Goal: Task Accomplishment & Management: Manage account settings

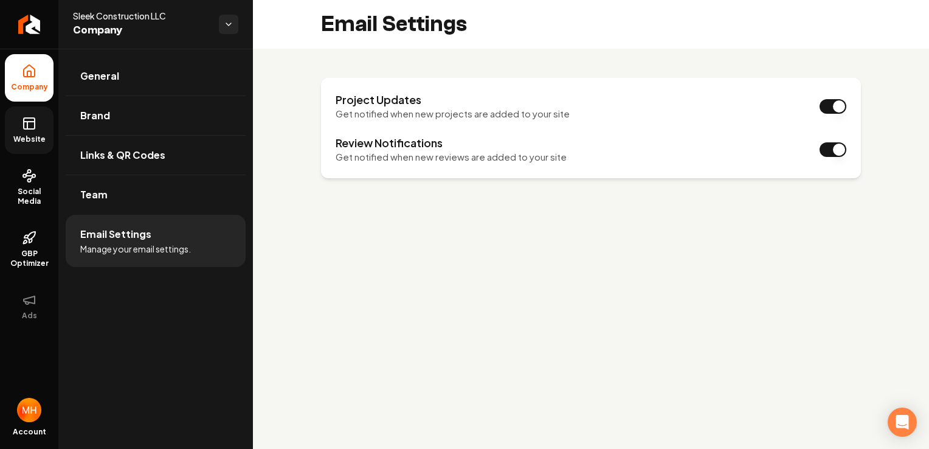
click at [29, 128] on icon at bounding box center [29, 123] width 15 height 15
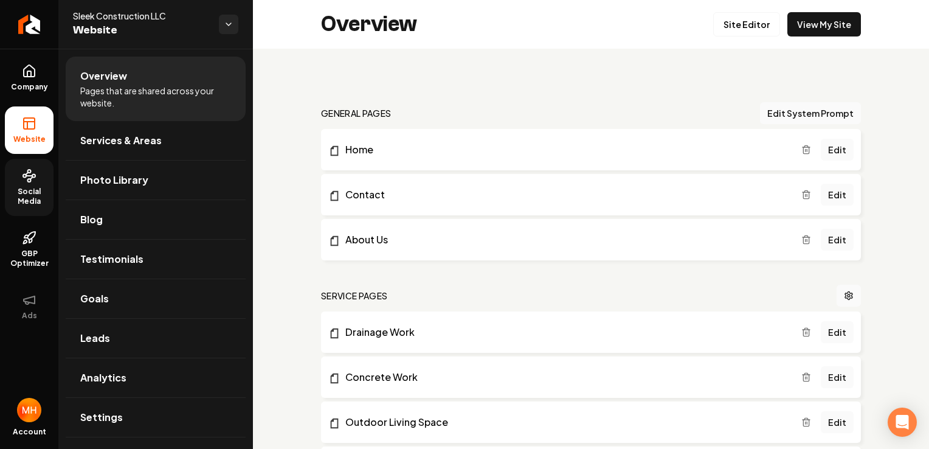
click at [37, 189] on span "Social Media" at bounding box center [29, 196] width 49 height 19
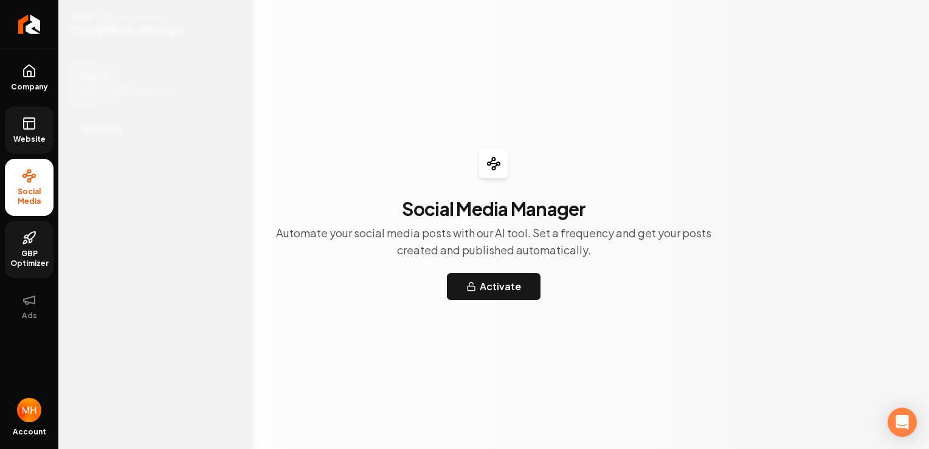
click at [36, 244] on link "GBP Optimizer" at bounding box center [29, 249] width 49 height 57
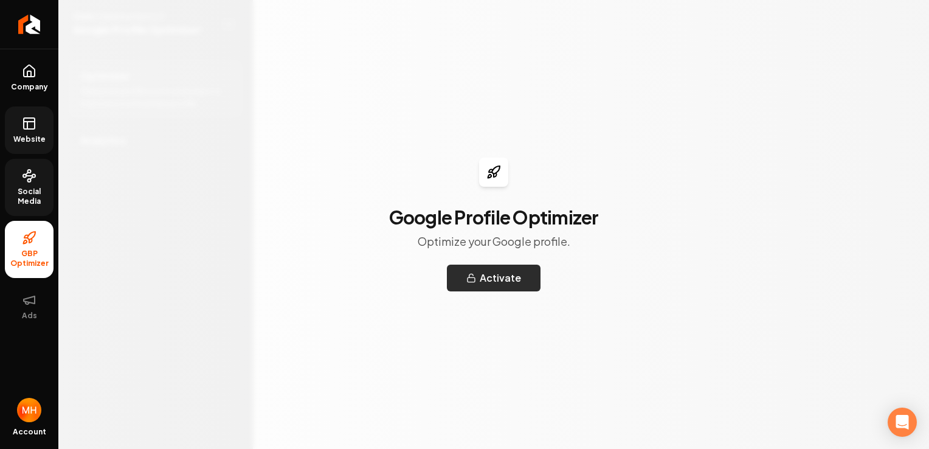
click at [496, 281] on button "Activate" at bounding box center [494, 277] width 94 height 27
click at [41, 140] on span "Website" at bounding box center [30, 139] width 42 height 10
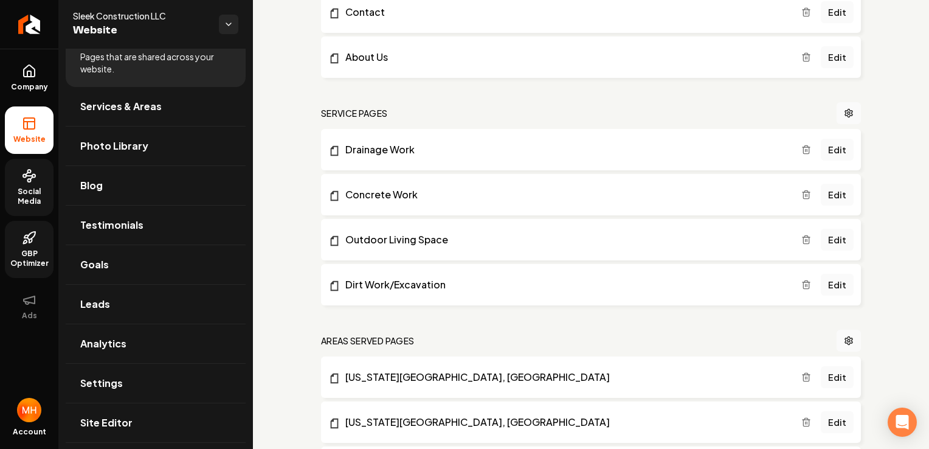
scroll to position [192, 0]
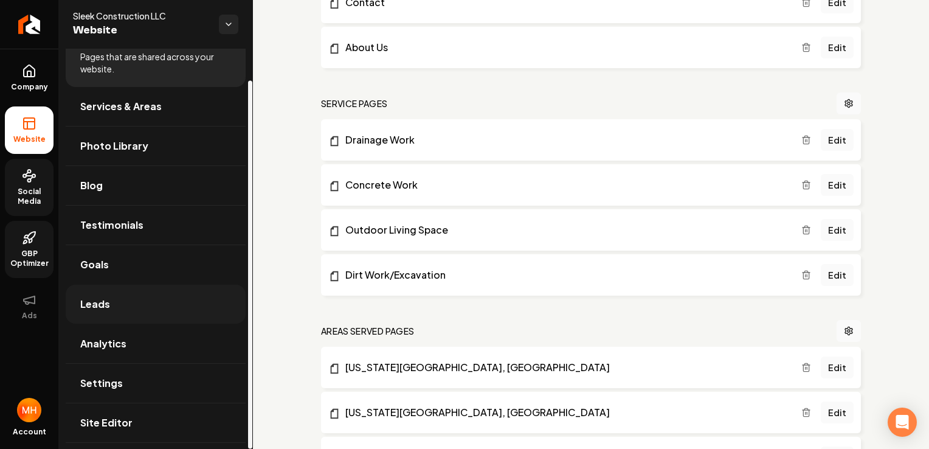
click at [194, 306] on link "Leads" at bounding box center [156, 303] width 180 height 39
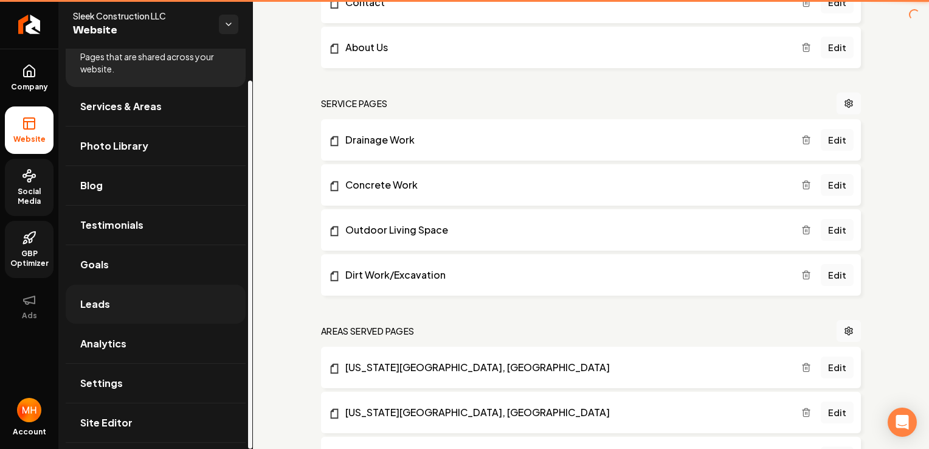
scroll to position [9, 0]
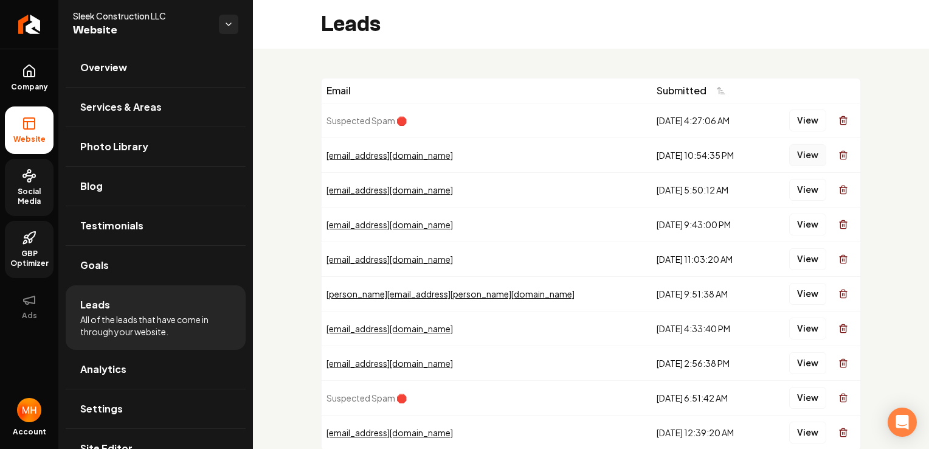
click at [802, 154] on button "View" at bounding box center [807, 155] width 37 height 22
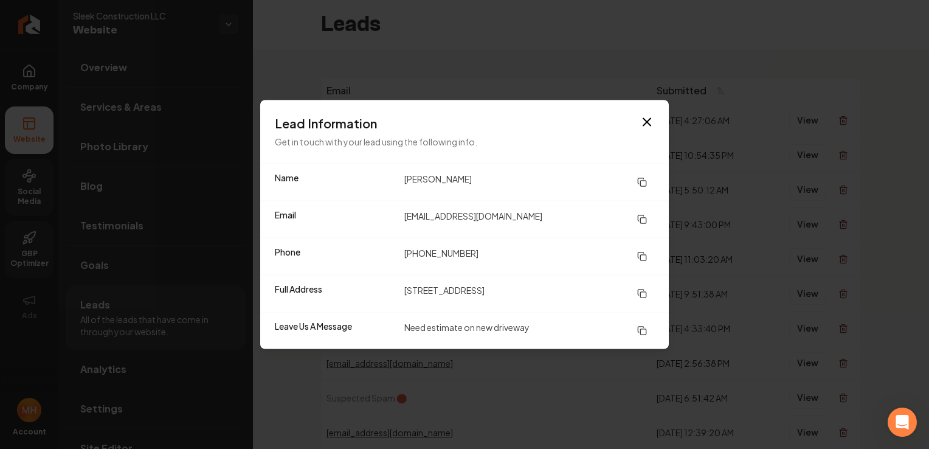
click at [539, 300] on dd "[STREET_ADDRESS]" at bounding box center [529, 294] width 250 height 22
click at [646, 122] on icon "button" at bounding box center [646, 122] width 7 height 7
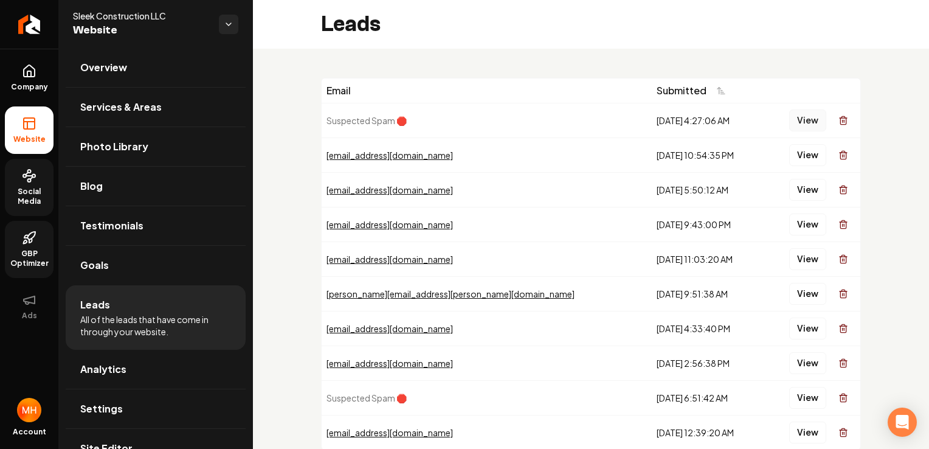
click at [793, 115] on button "View" at bounding box center [807, 120] width 37 height 22
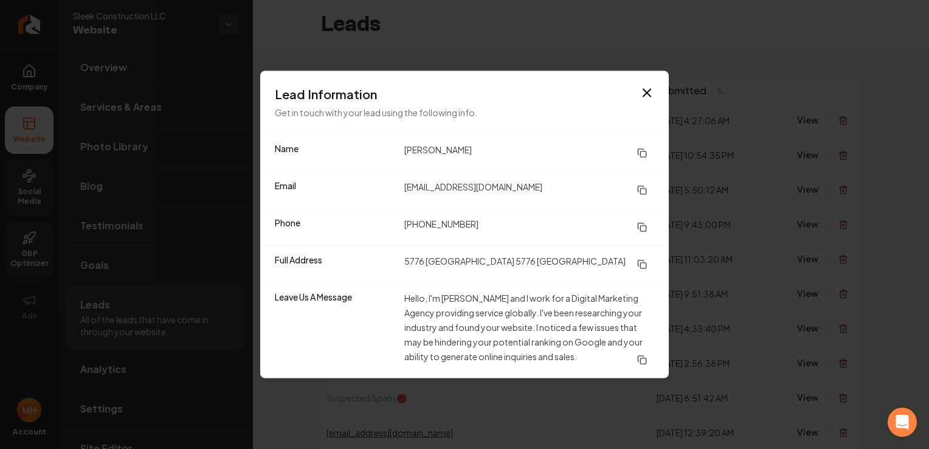
click at [654, 92] on div "Lead Information Get in touch with your lead using the following info." at bounding box center [464, 102] width 408 height 63
click at [653, 90] on icon "button" at bounding box center [646, 93] width 15 height 15
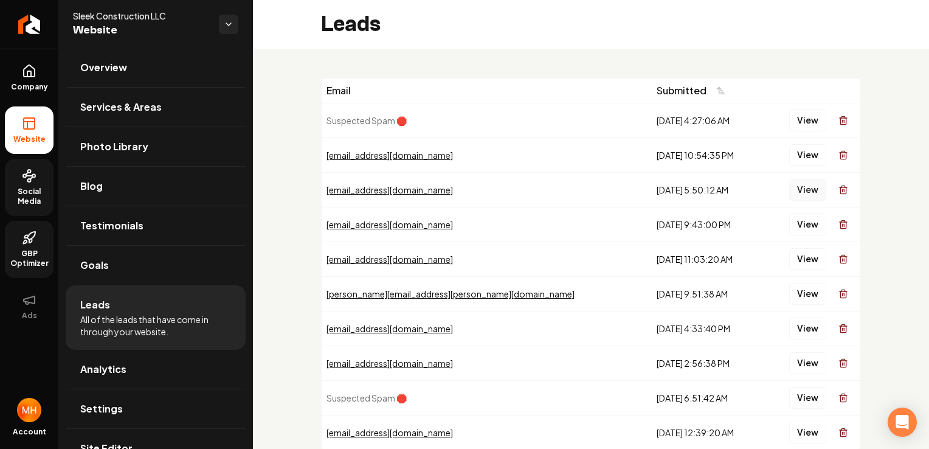
click at [807, 190] on button "View" at bounding box center [807, 190] width 37 height 22
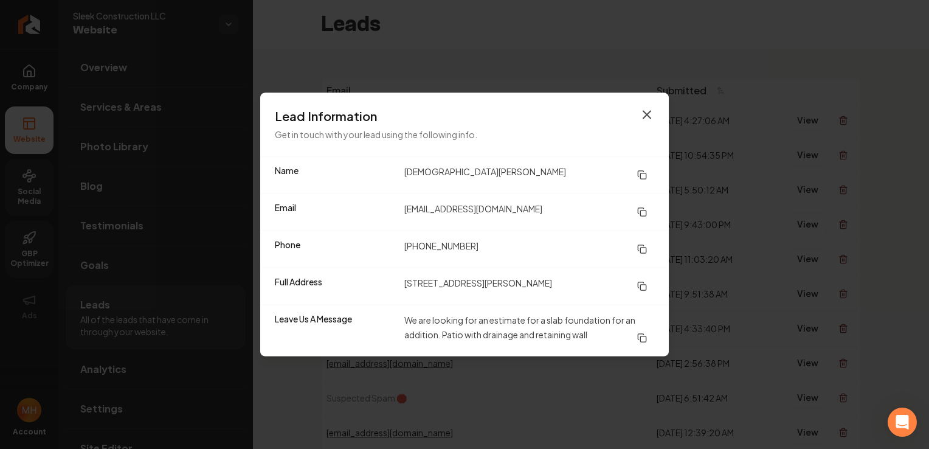
click at [646, 117] on icon "button" at bounding box center [646, 115] width 15 height 15
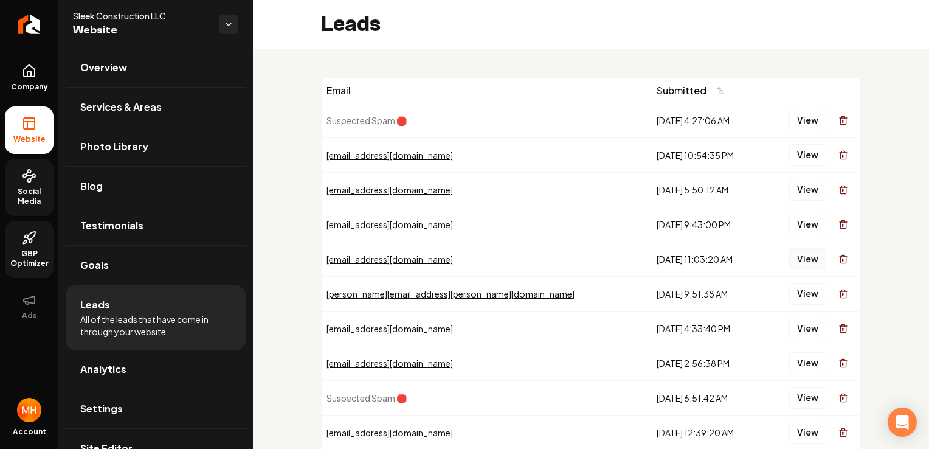
click at [797, 261] on button "View" at bounding box center [807, 259] width 37 height 22
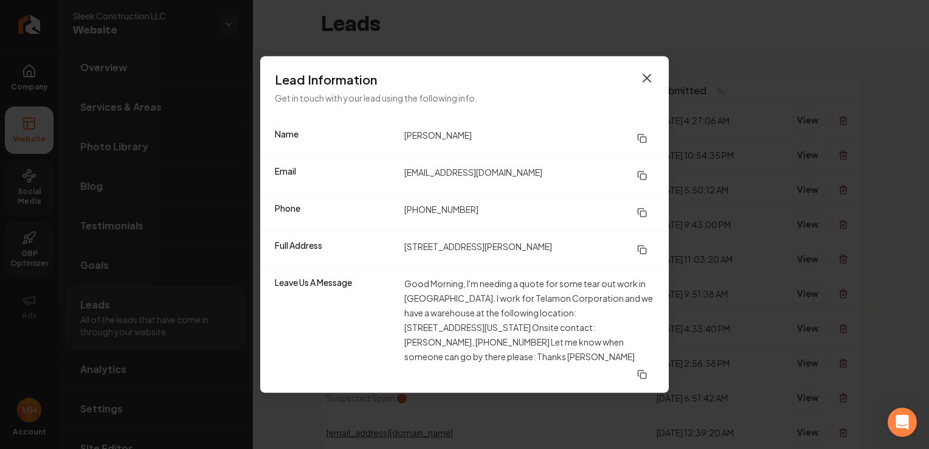
click at [647, 81] on icon "button" at bounding box center [646, 78] width 15 height 15
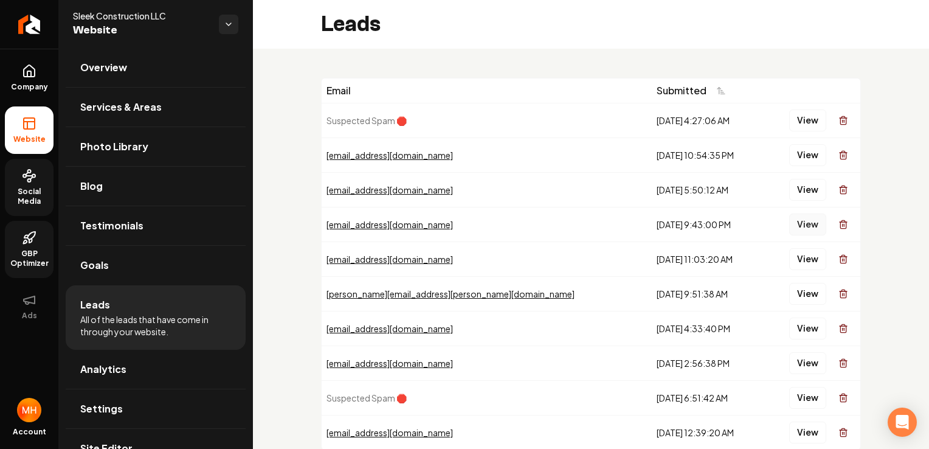
click at [793, 227] on button "View" at bounding box center [807, 224] width 37 height 22
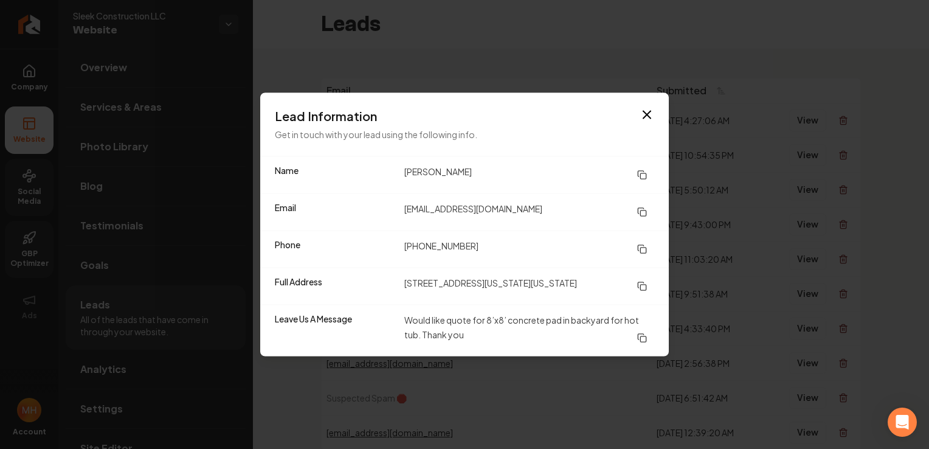
click at [647, 123] on h3 "Lead Information" at bounding box center [464, 116] width 379 height 17
click at [646, 120] on icon "button" at bounding box center [646, 115] width 15 height 15
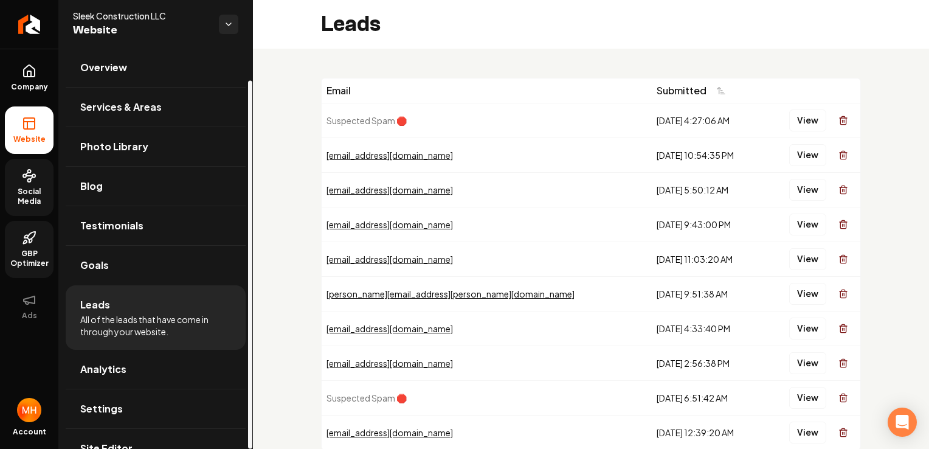
scroll to position [34, 0]
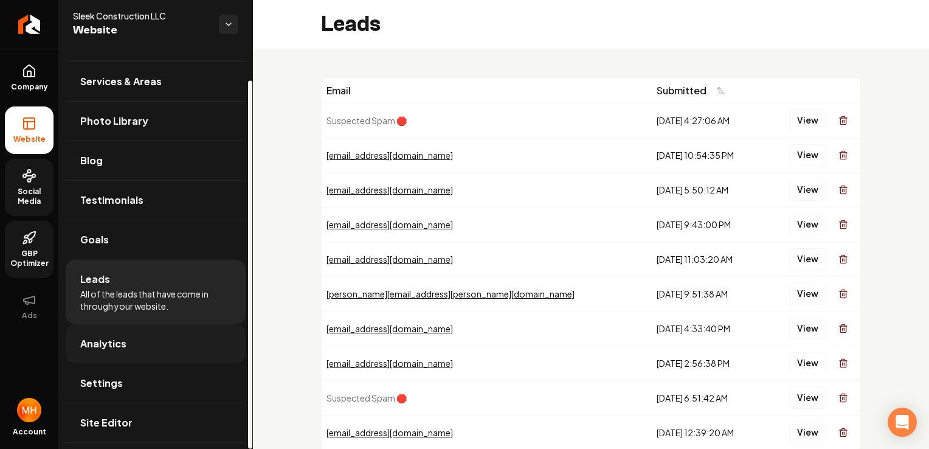
click at [140, 339] on link "Analytics" at bounding box center [156, 343] width 180 height 39
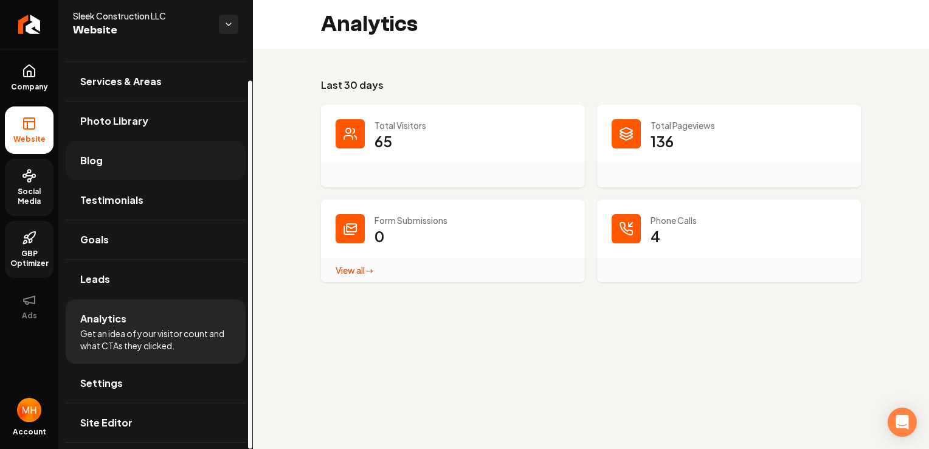
click at [138, 150] on link "Blog" at bounding box center [156, 160] width 180 height 39
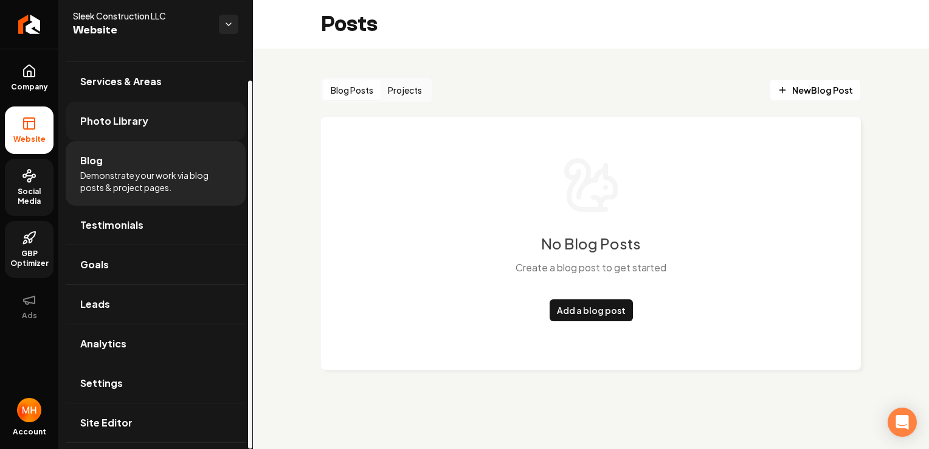
click at [112, 120] on span "Photo Library" at bounding box center [114, 121] width 68 height 15
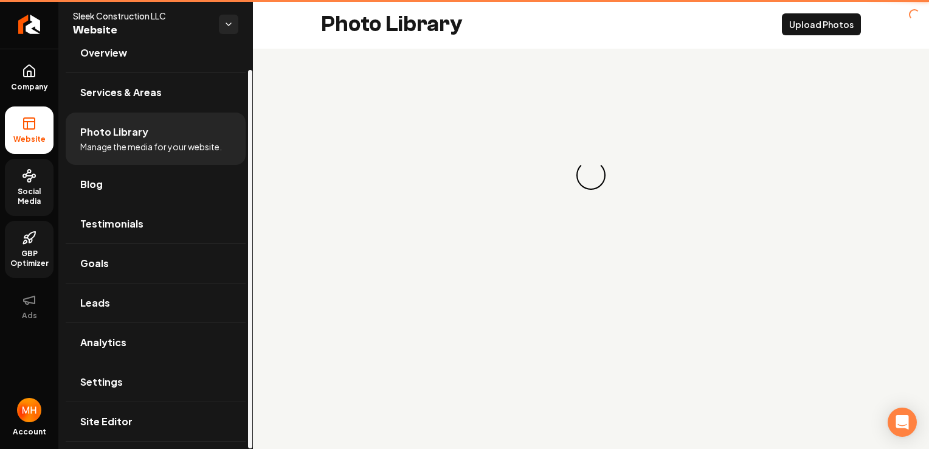
scroll to position [22, 0]
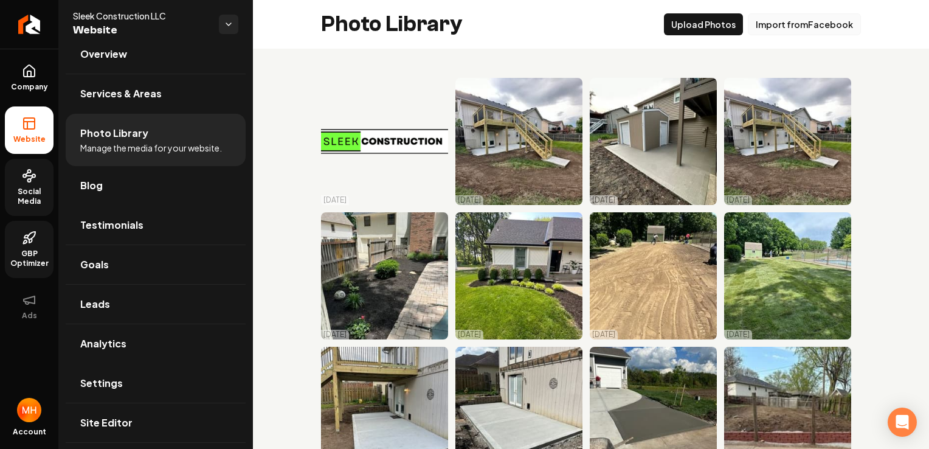
click at [795, 29] on button "Import from Facebook" at bounding box center [804, 24] width 113 height 22
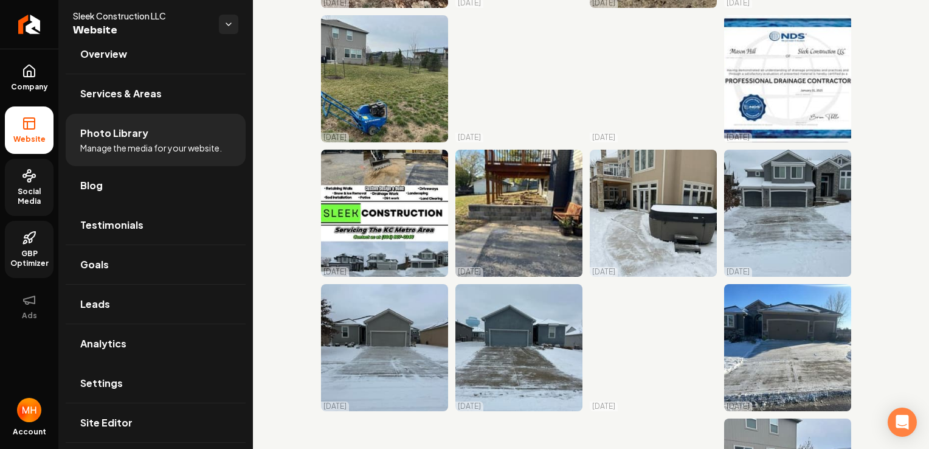
scroll to position [1217, 0]
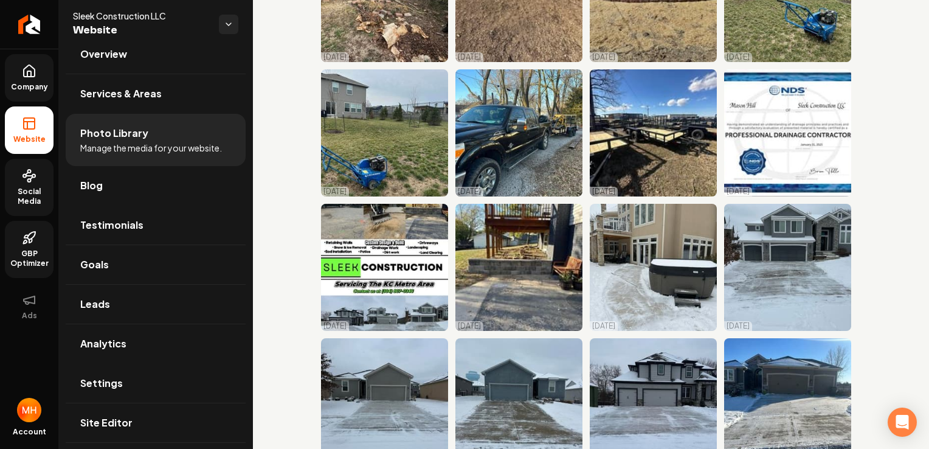
click at [25, 69] on icon at bounding box center [29, 71] width 15 height 15
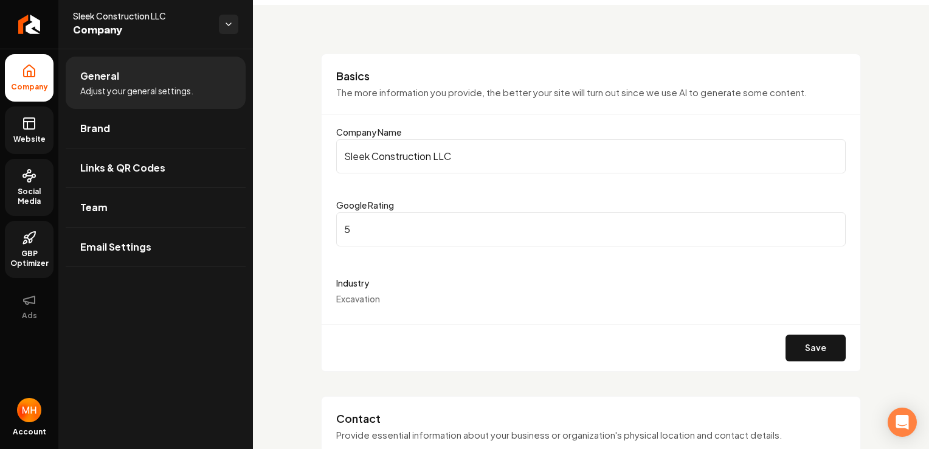
scroll to position [41, 0]
click at [32, 129] on rect at bounding box center [29, 123] width 11 height 11
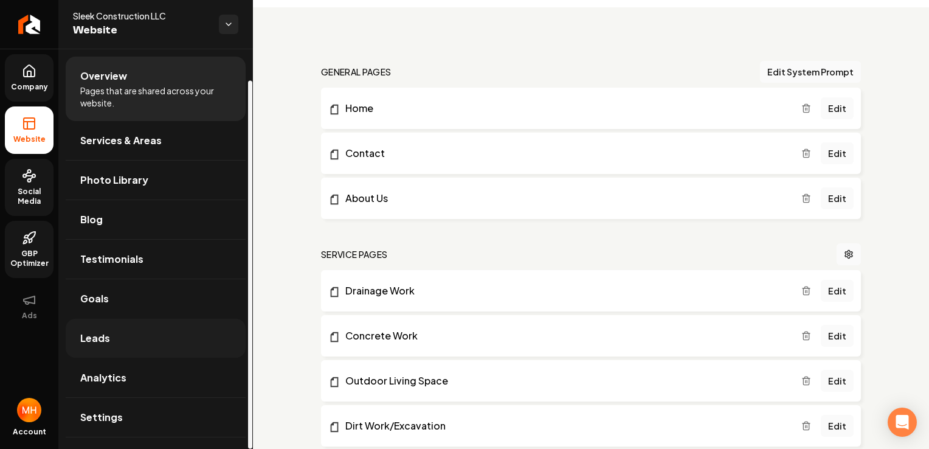
scroll to position [34, 0]
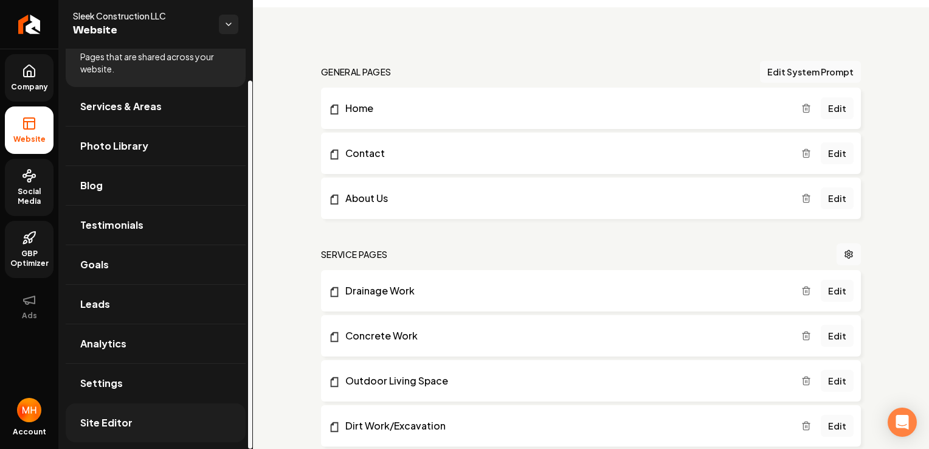
click at [158, 420] on link "Site Editor" at bounding box center [156, 422] width 180 height 39
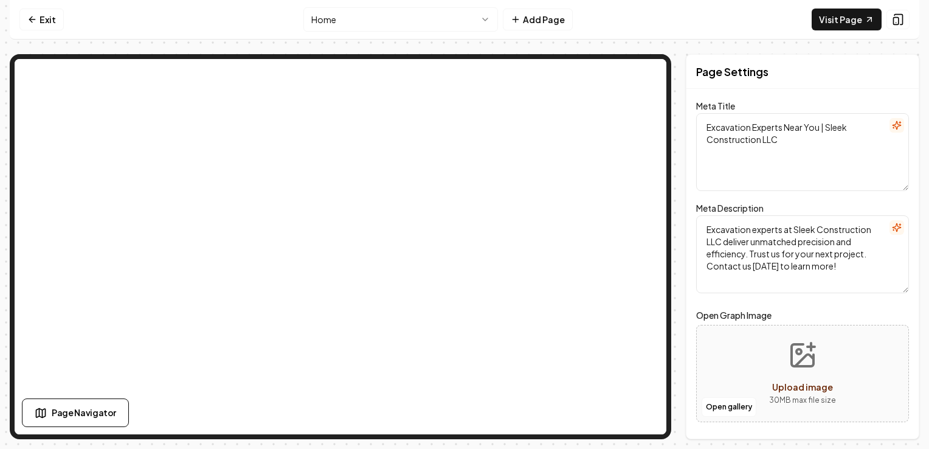
click at [807, 361] on icon "Upload image" at bounding box center [802, 354] width 29 height 29
click at [739, 408] on button "Open gallery" at bounding box center [728, 406] width 55 height 19
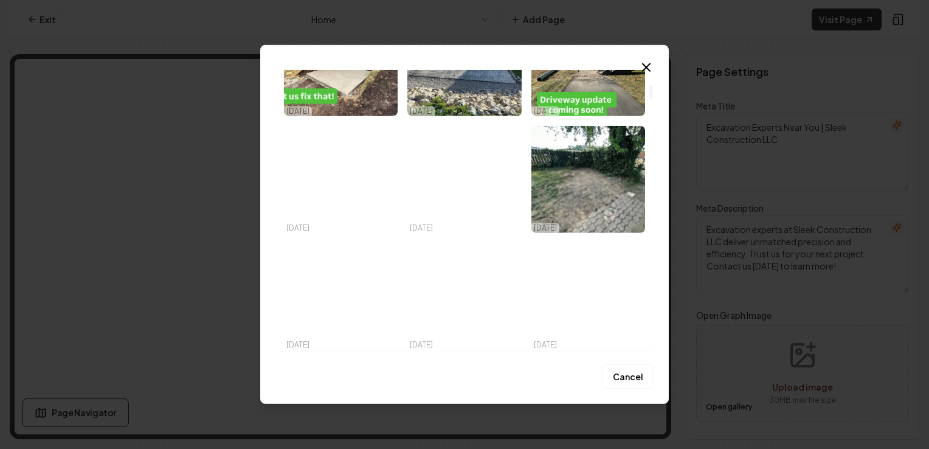
scroll to position [345, 0]
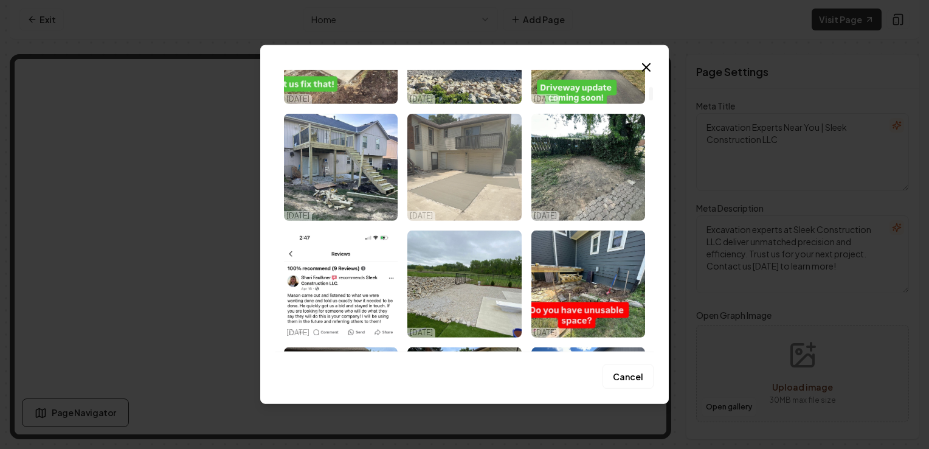
click at [468, 148] on img "Select image image_68e406c55c7cd75eb8628b96.jpeg" at bounding box center [464, 167] width 114 height 107
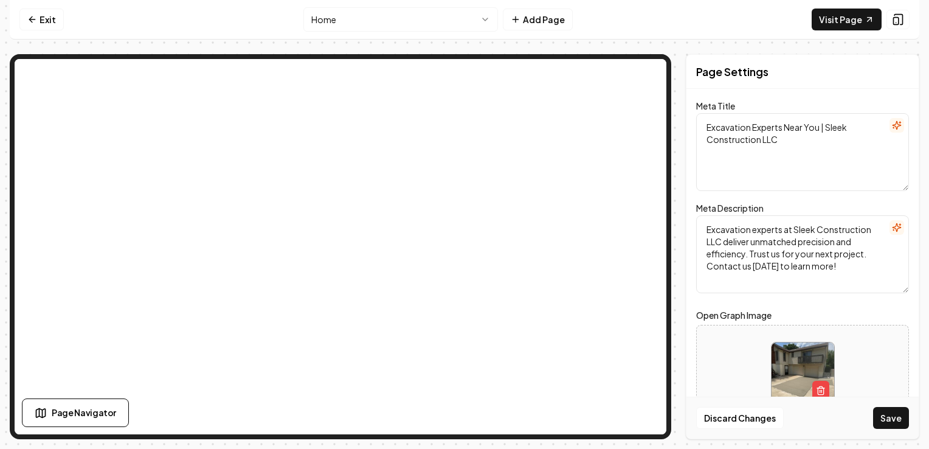
click at [708, 123] on textarea "Excavation Experts Near You | Sleek Construction LLC" at bounding box center [802, 152] width 213 height 78
type textarea "Concrete & Excavation Experts Near You | Sleek Construction LLC"
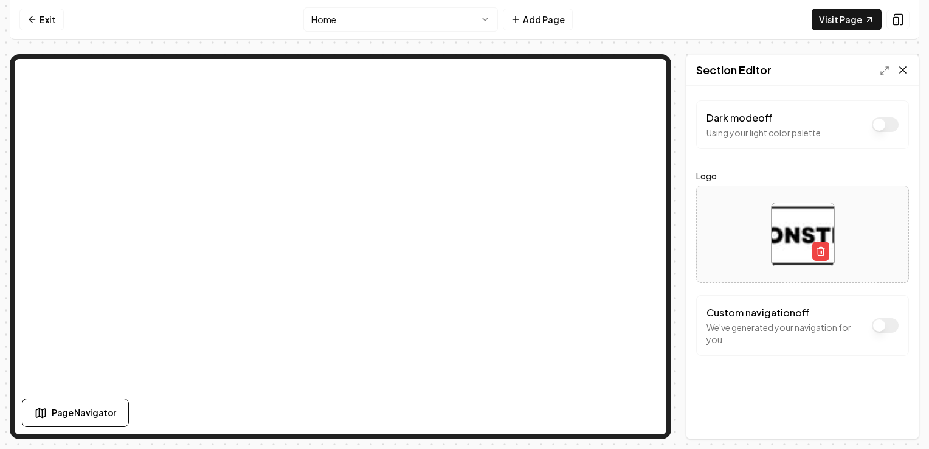
click at [904, 67] on icon at bounding box center [903, 70] width 6 height 6
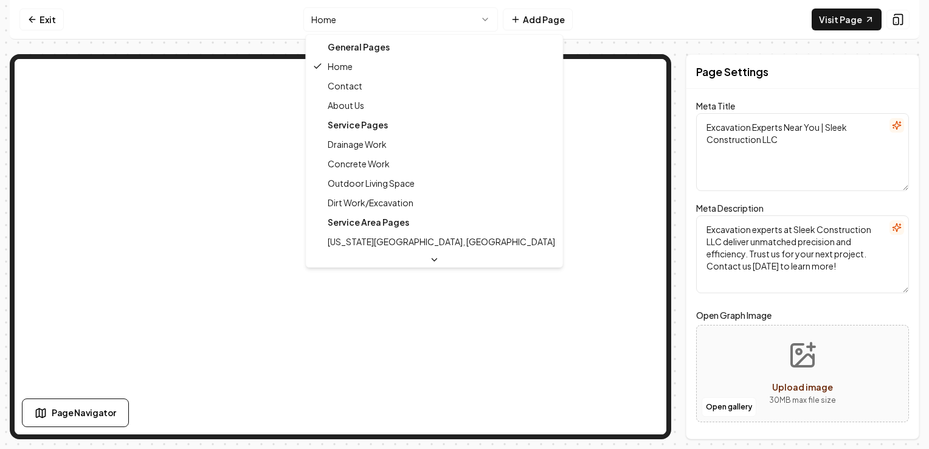
click at [460, 22] on html "Computer Required This feature is only available on a computer. Please switch t…" at bounding box center [464, 224] width 929 height 449
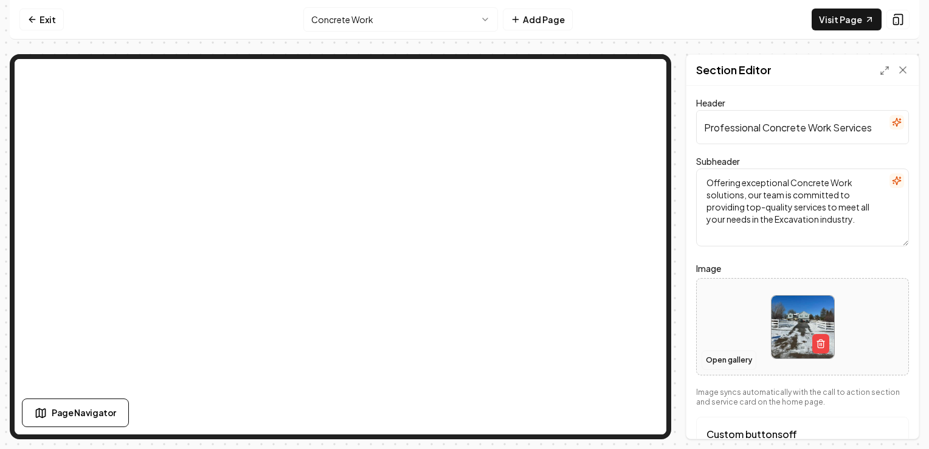
click at [742, 359] on button "Open gallery" at bounding box center [728, 359] width 55 height 19
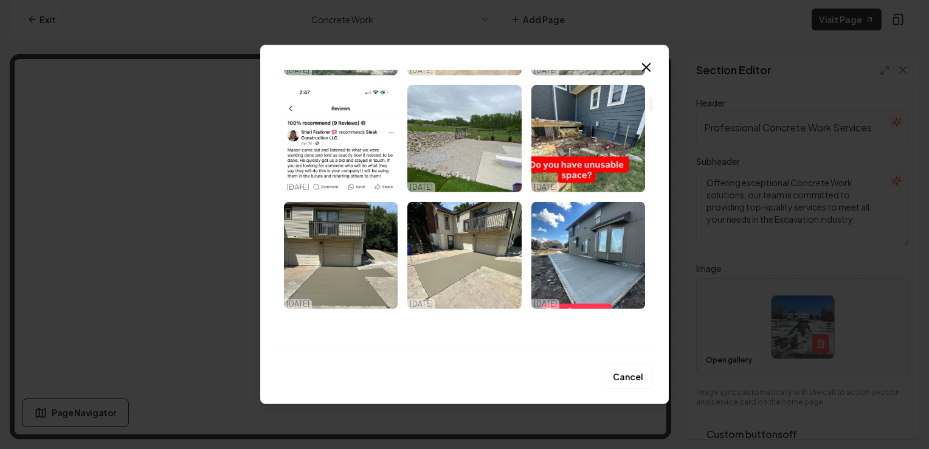
scroll to position [585, 0]
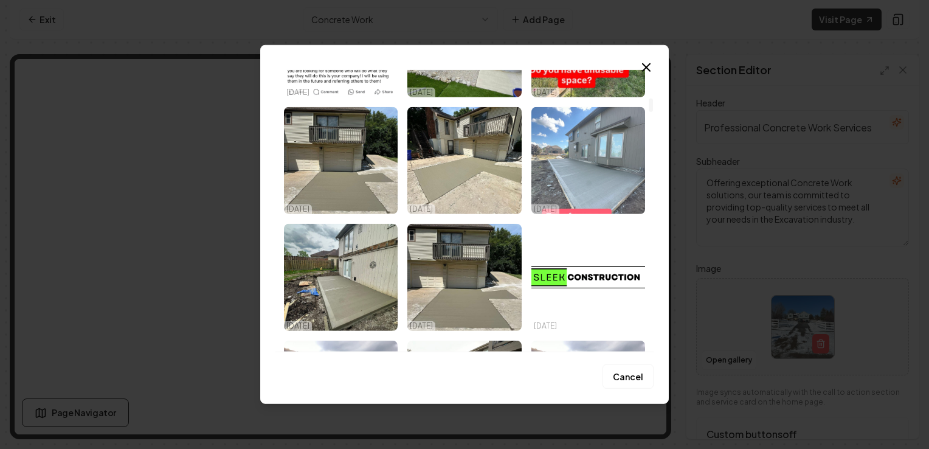
click at [587, 159] on img "Select image image_68e406c55c7cd75eb8628b21.jpeg" at bounding box center [588, 160] width 114 height 107
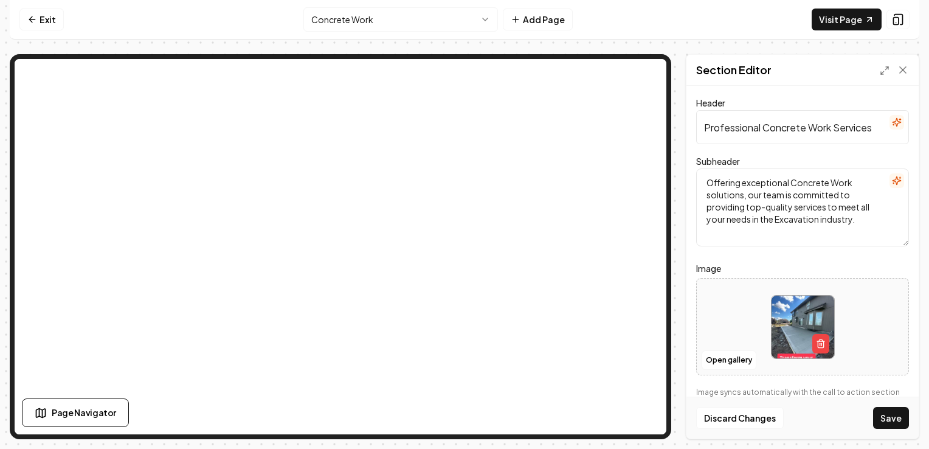
click at [746, 268] on label "Image" at bounding box center [802, 268] width 213 height 15
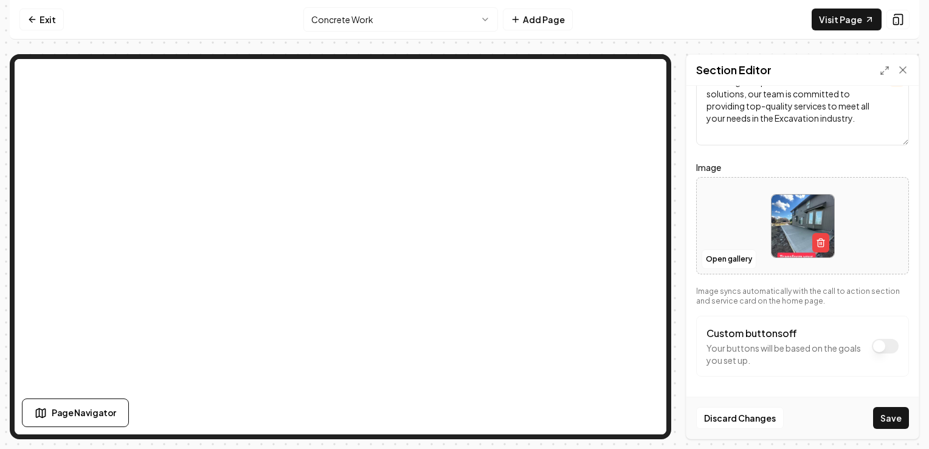
click at [878, 345] on button "Custom buttons off" at bounding box center [885, 346] width 27 height 15
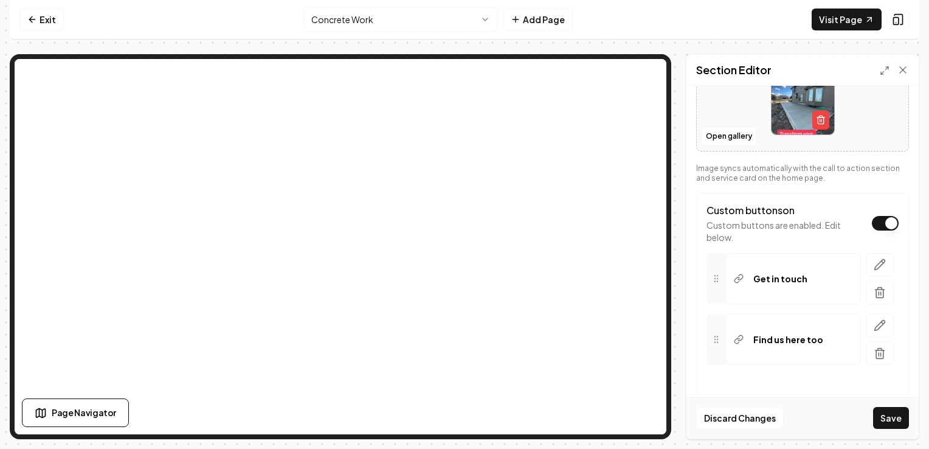
scroll to position [225, 0]
click at [874, 269] on button "button" at bounding box center [880, 263] width 28 height 23
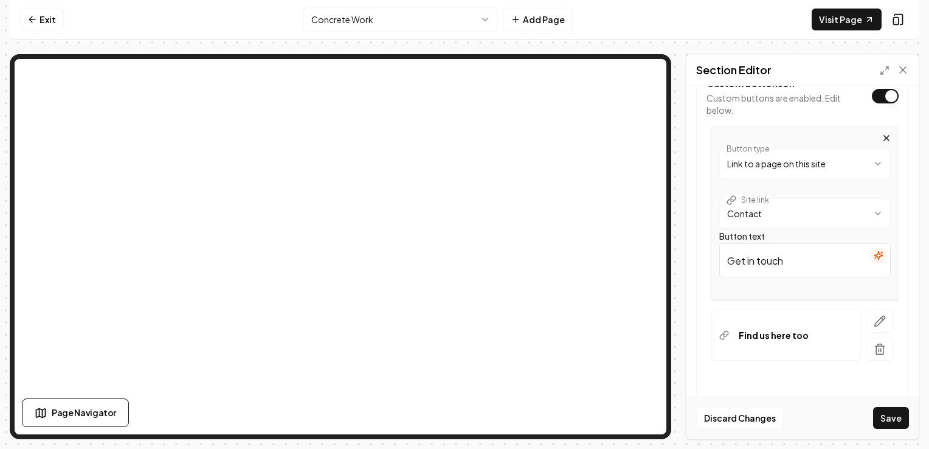
scroll to position [376, 0]
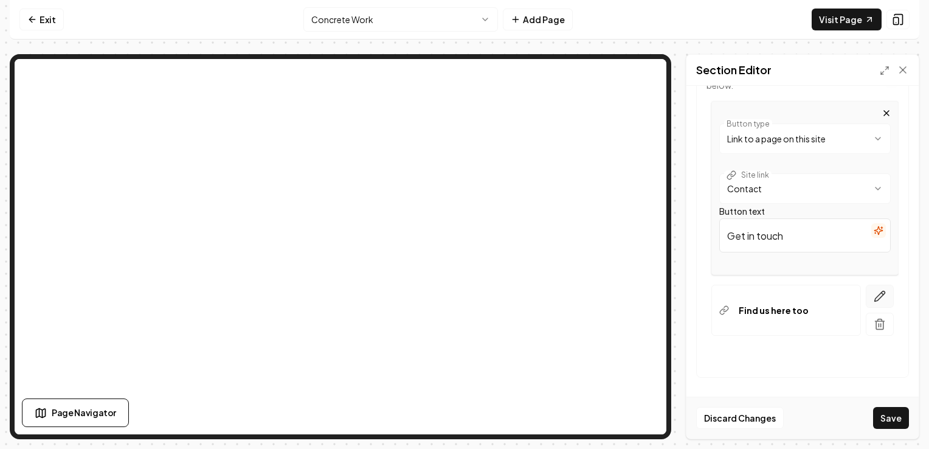
click at [874, 295] on icon "button" at bounding box center [879, 296] width 12 height 12
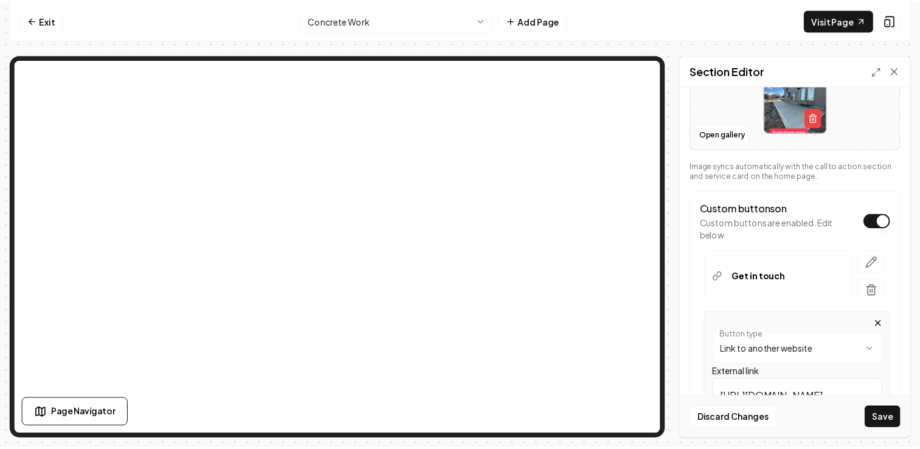
scroll to position [217, 0]
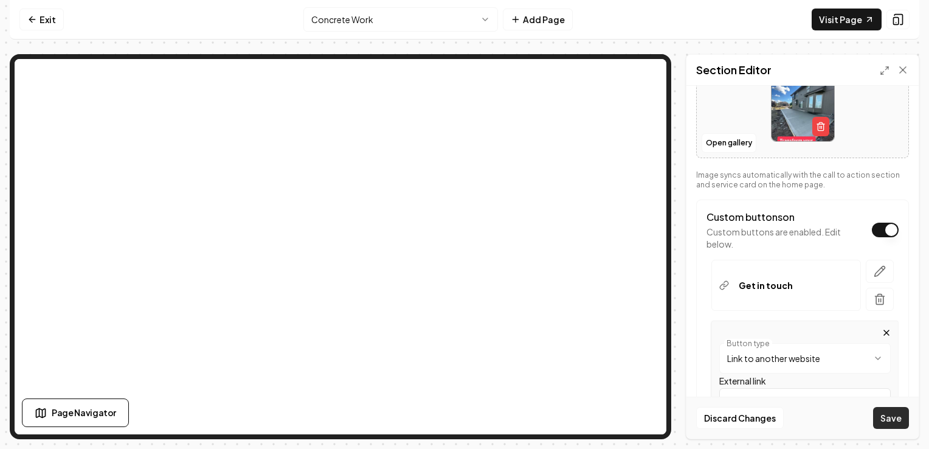
click at [892, 417] on button "Save" at bounding box center [891, 418] width 36 height 22
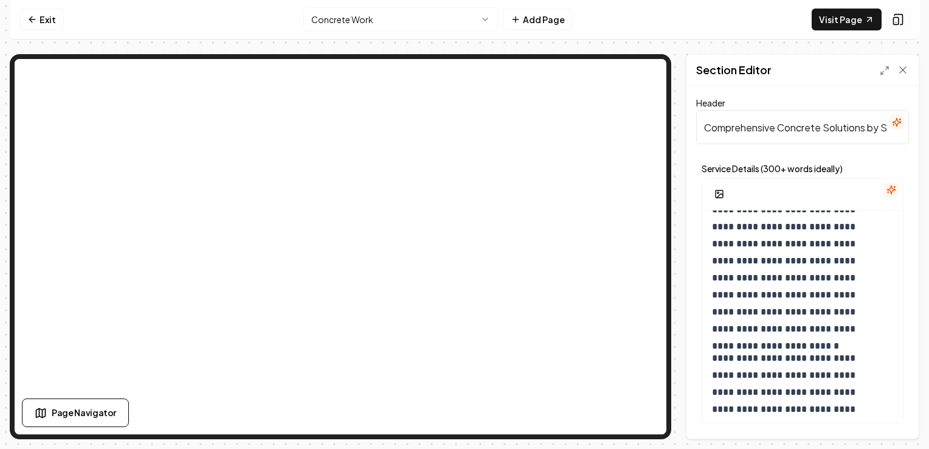
scroll to position [21, 0]
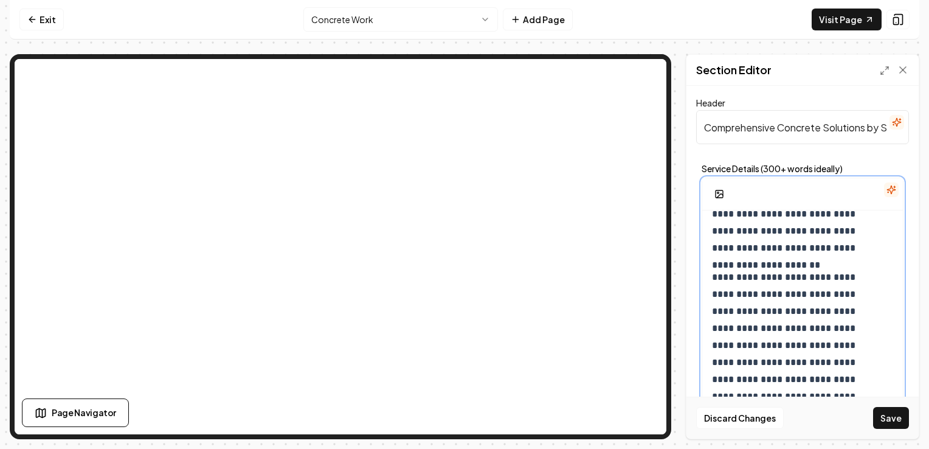
scroll to position [157, 0]
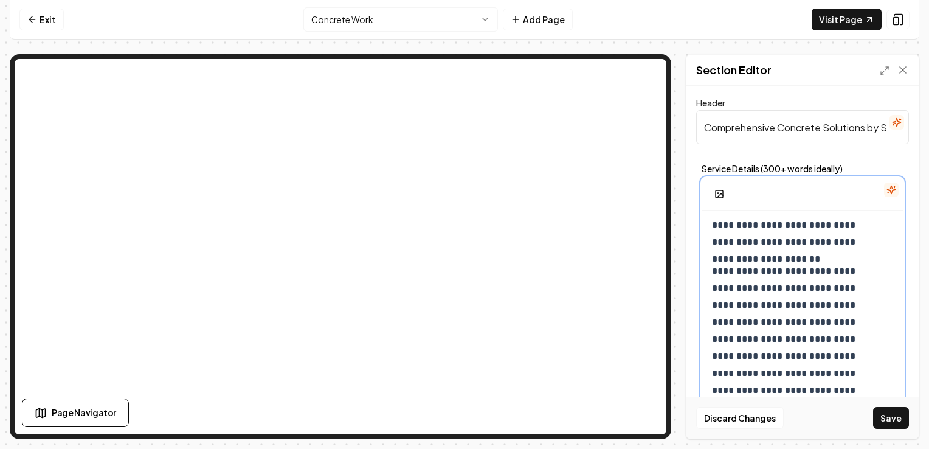
click at [768, 271] on p "**********" at bounding box center [794, 373] width 164 height 221
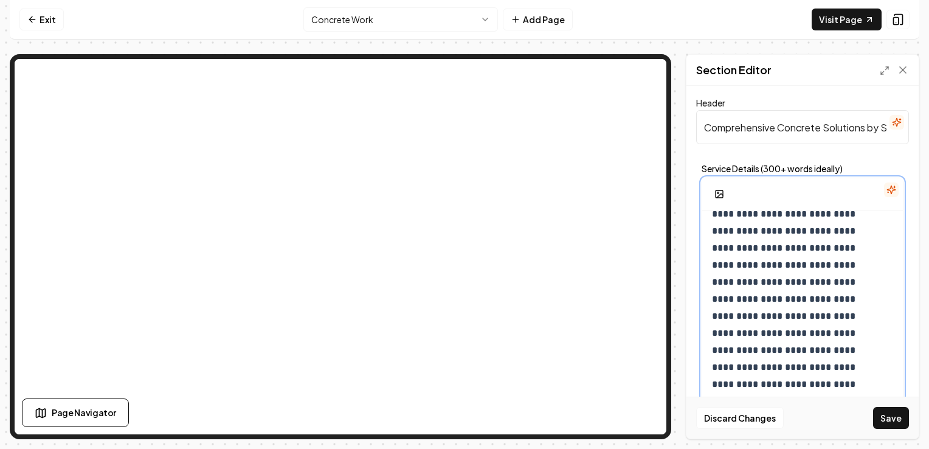
scroll to position [242, 0]
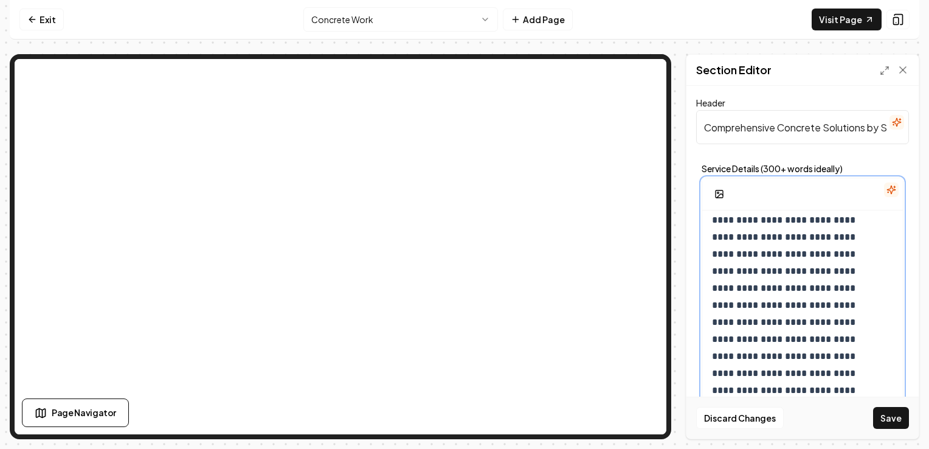
click at [847, 359] on p "**********" at bounding box center [794, 287] width 164 height 221
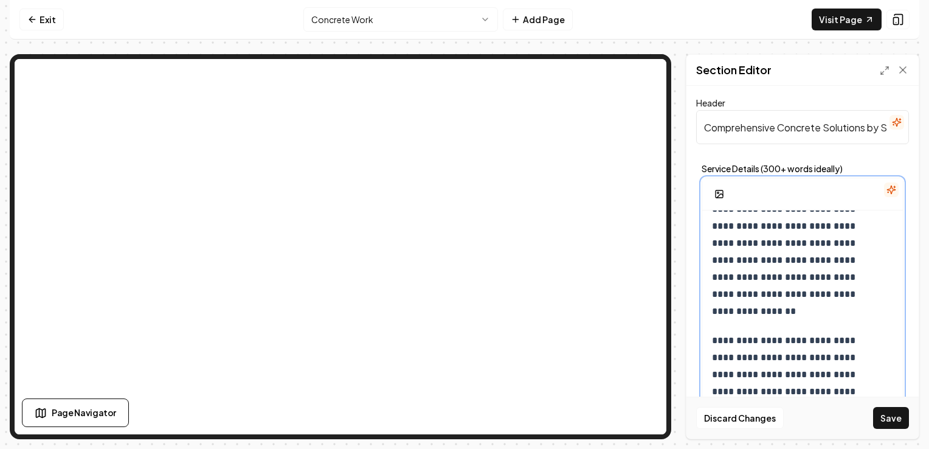
scroll to position [820, 0]
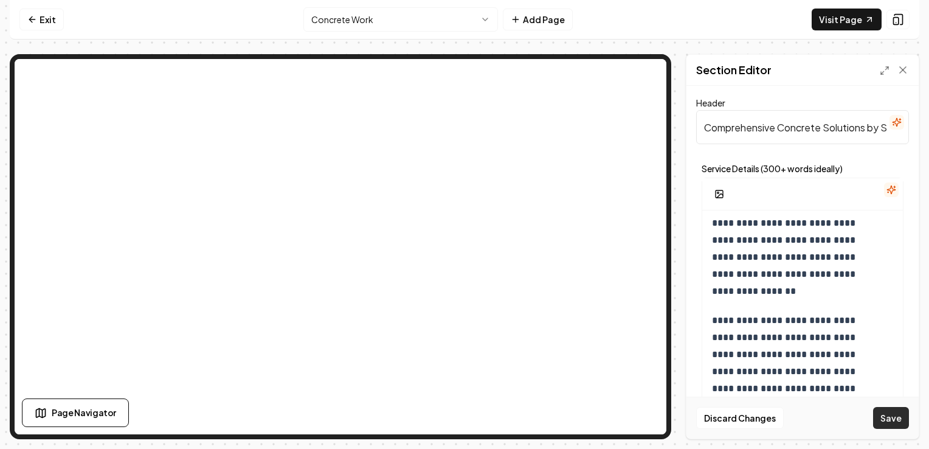
click at [892, 416] on button "Save" at bounding box center [891, 418] width 36 height 22
click at [886, 188] on icon "button" at bounding box center [891, 190] width 10 height 10
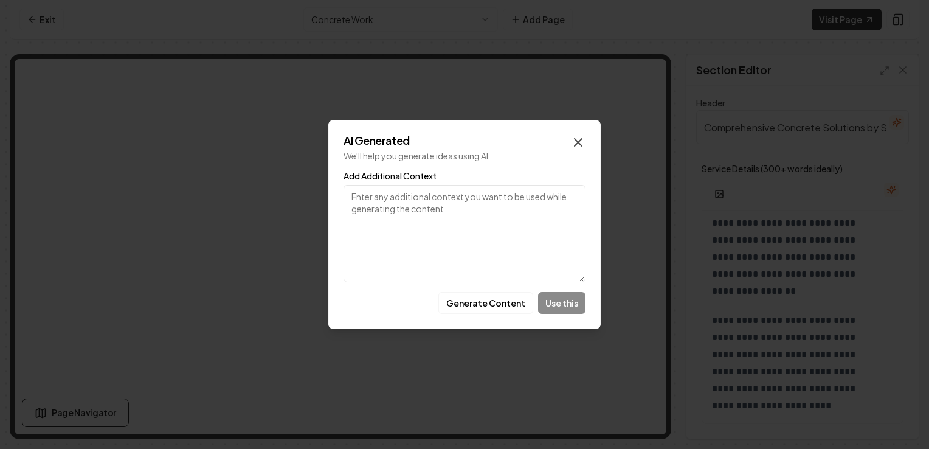
click at [579, 139] on icon "button" at bounding box center [578, 142] width 15 height 15
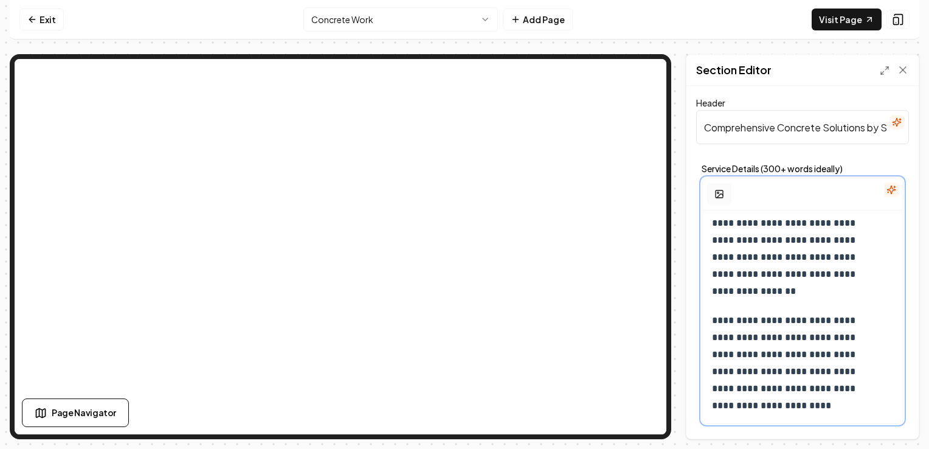
click at [717, 191] on icon "button" at bounding box center [719, 194] width 10 height 10
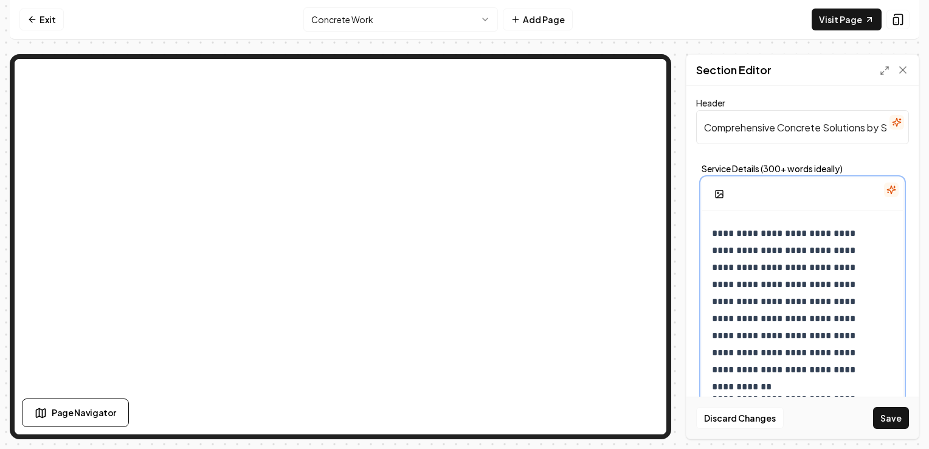
scroll to position [0, 0]
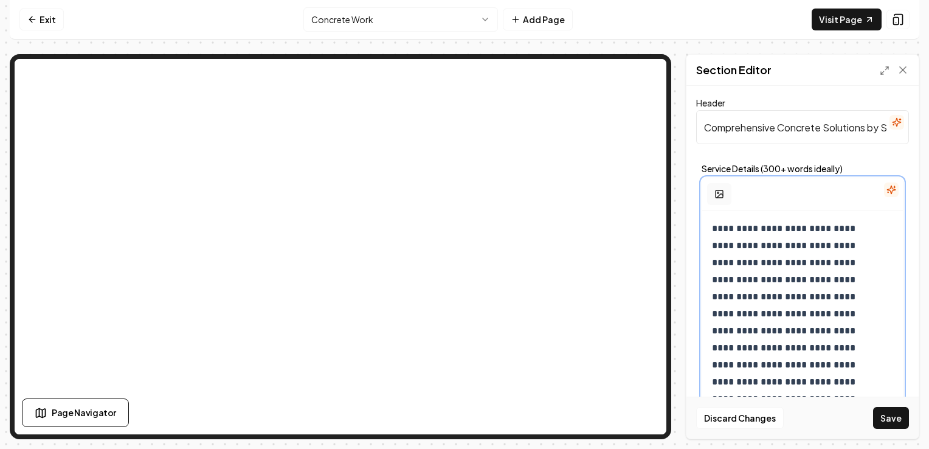
click at [720, 194] on icon "button" at bounding box center [720, 196] width 6 height 4
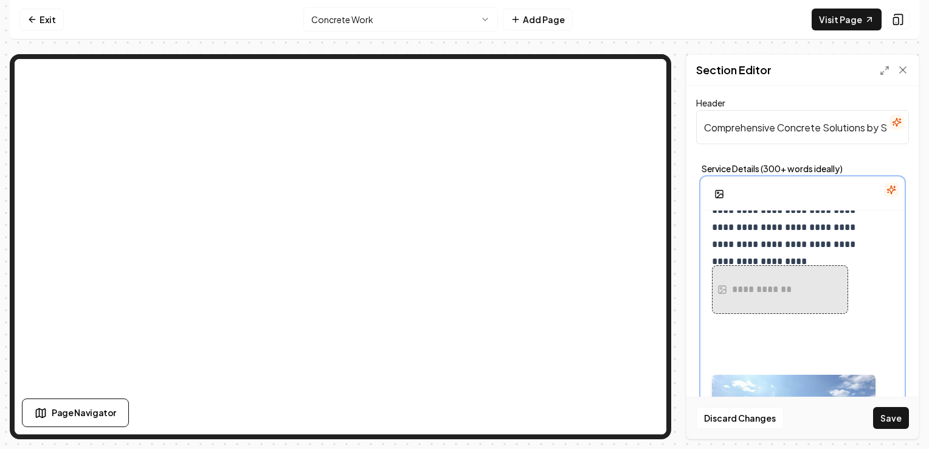
scroll to position [353, 0]
click at [780, 288] on div "**********" at bounding box center [763, 290] width 63 height 15
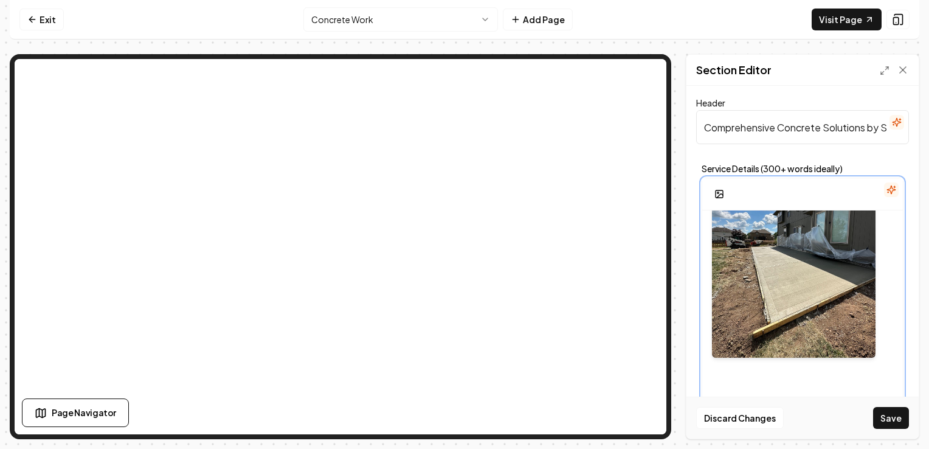
scroll to position [498, 0]
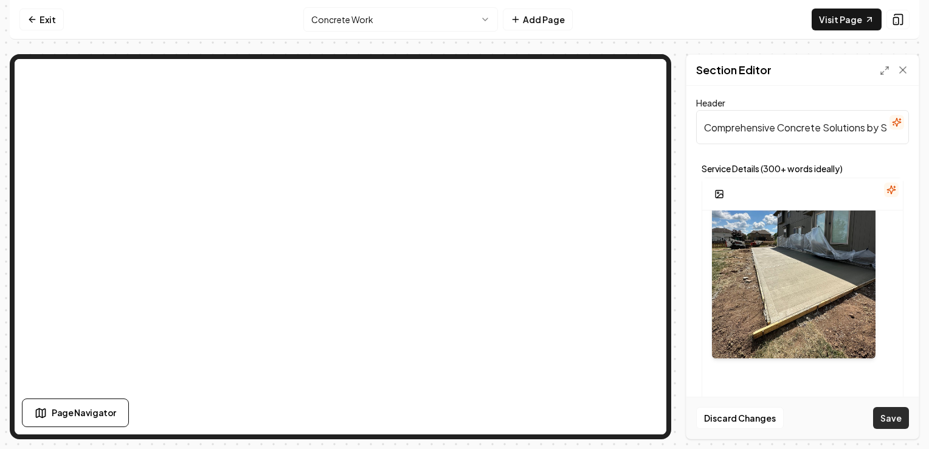
click at [903, 423] on button "Save" at bounding box center [891, 418] width 36 height 22
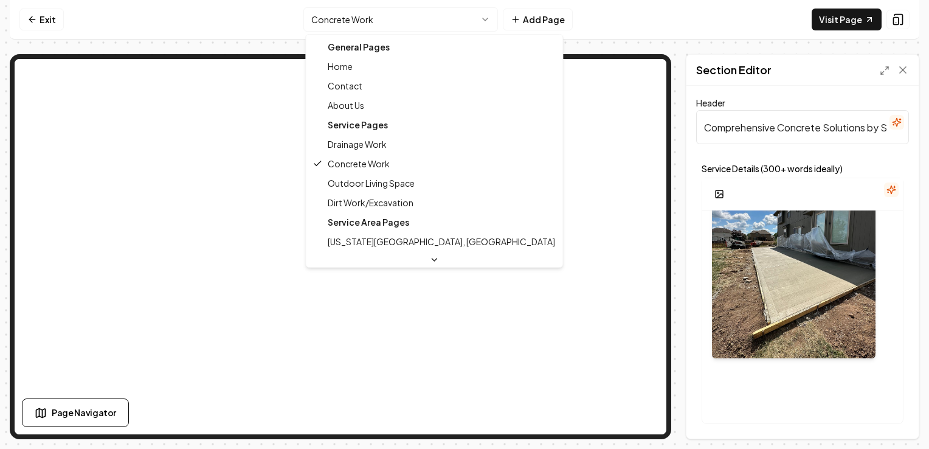
click at [449, 18] on html "**********" at bounding box center [464, 224] width 929 height 449
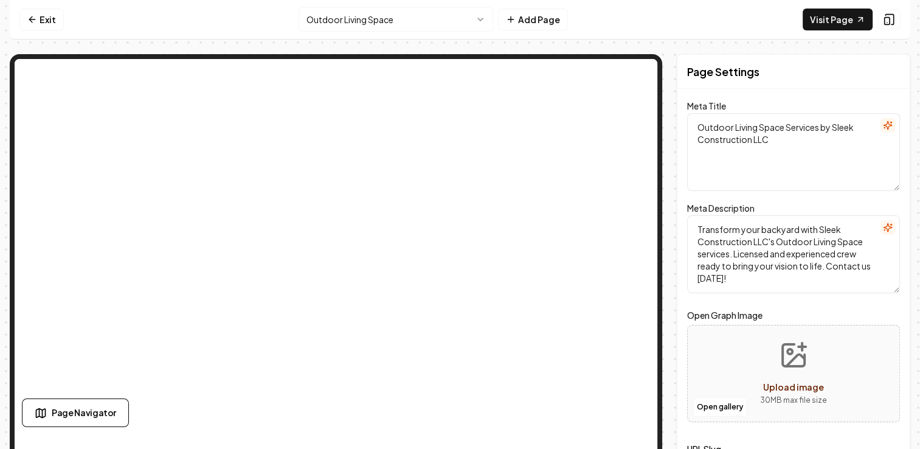
click at [800, 353] on icon "Upload image" at bounding box center [793, 354] width 29 height 29
type input "**********"
click at [816, 390] on icon "button" at bounding box center [812, 390] width 10 height 10
click at [726, 405] on button "Open gallery" at bounding box center [719, 406] width 55 height 19
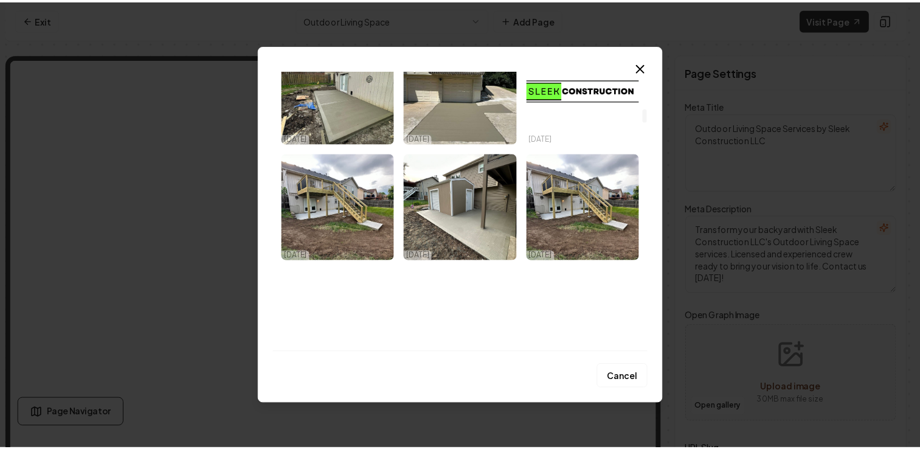
scroll to position [783, 0]
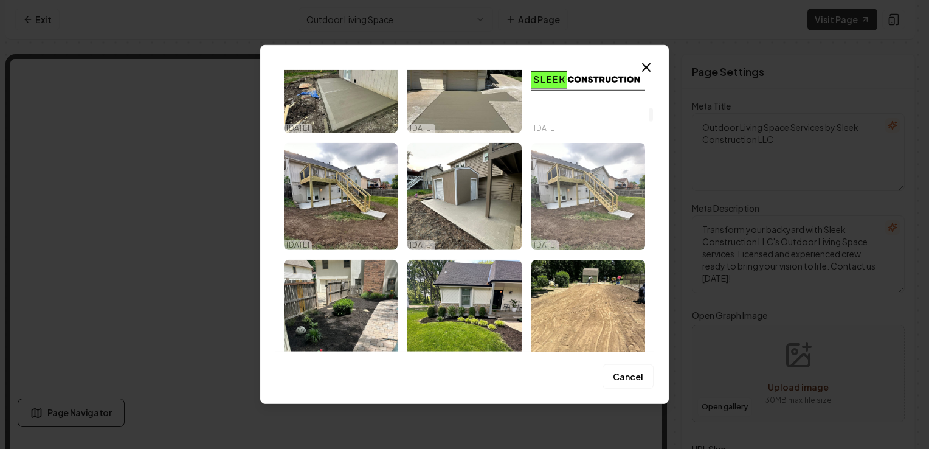
click at [580, 184] on img "Select image image_684c6291b13a102537ad9894.jpg" at bounding box center [588, 196] width 114 height 107
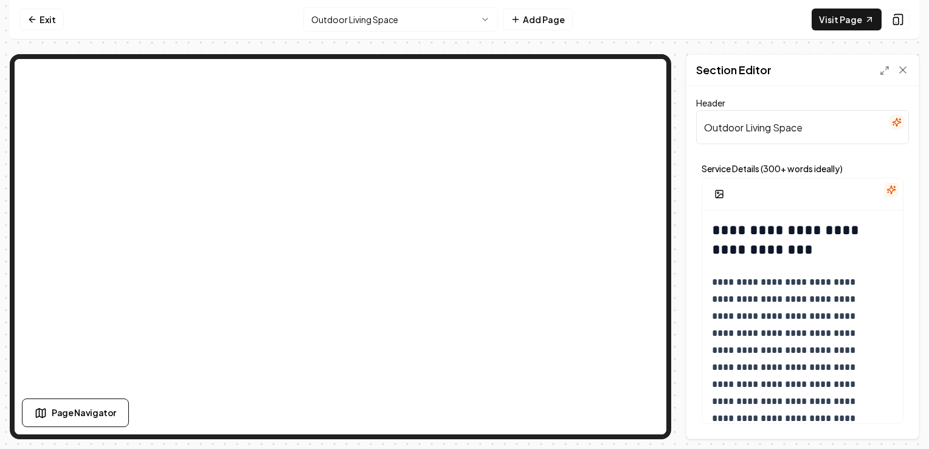
scroll to position [27, 0]
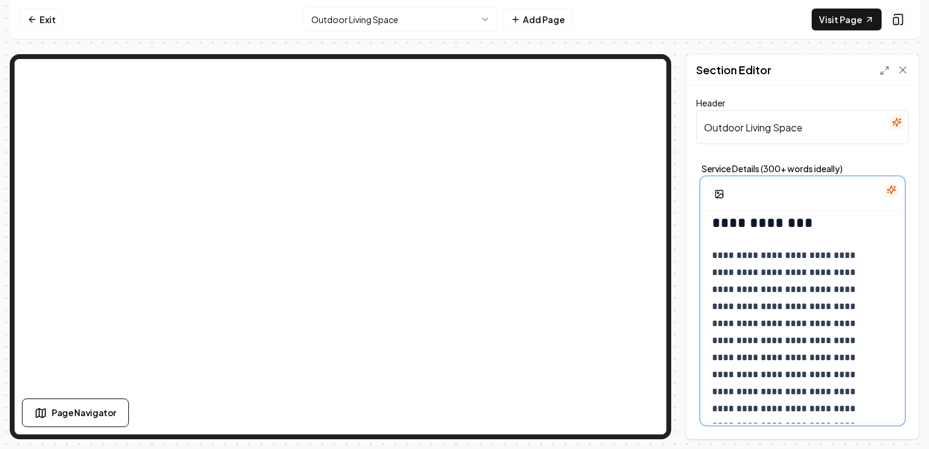
click at [803, 324] on p "**********" at bounding box center [794, 340] width 164 height 187
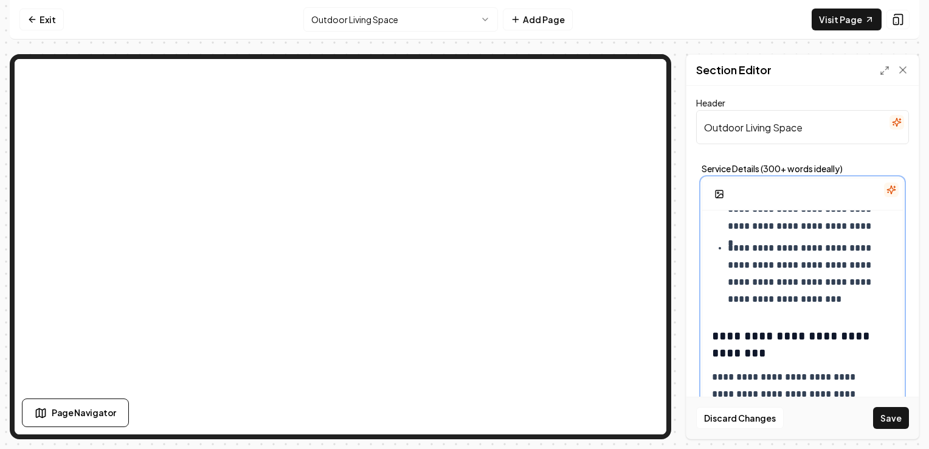
scroll to position [704, 0]
click at [836, 297] on p "**********" at bounding box center [802, 272] width 148 height 68
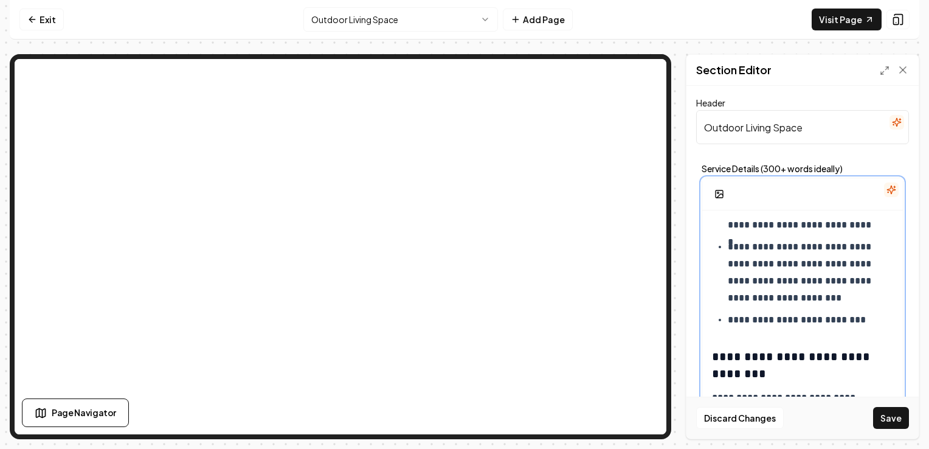
click at [870, 284] on p "**********" at bounding box center [802, 272] width 148 height 68
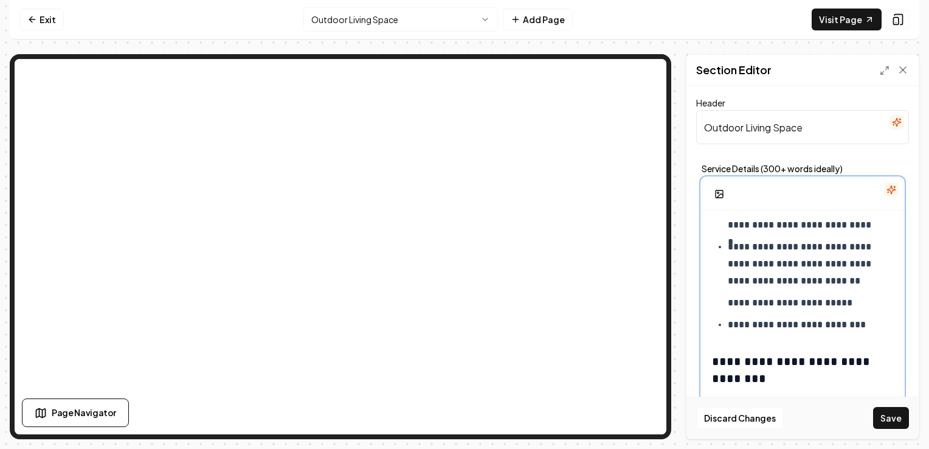
click at [865, 322] on p "**********" at bounding box center [802, 324] width 148 height 17
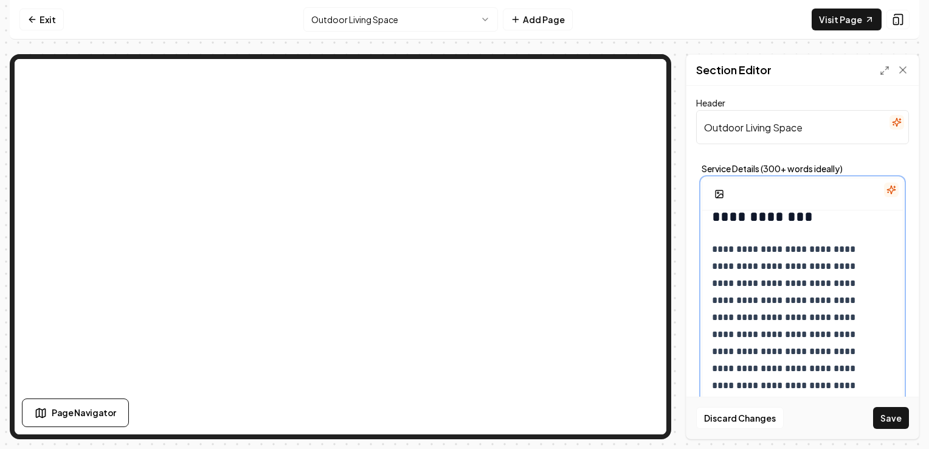
scroll to position [0, 0]
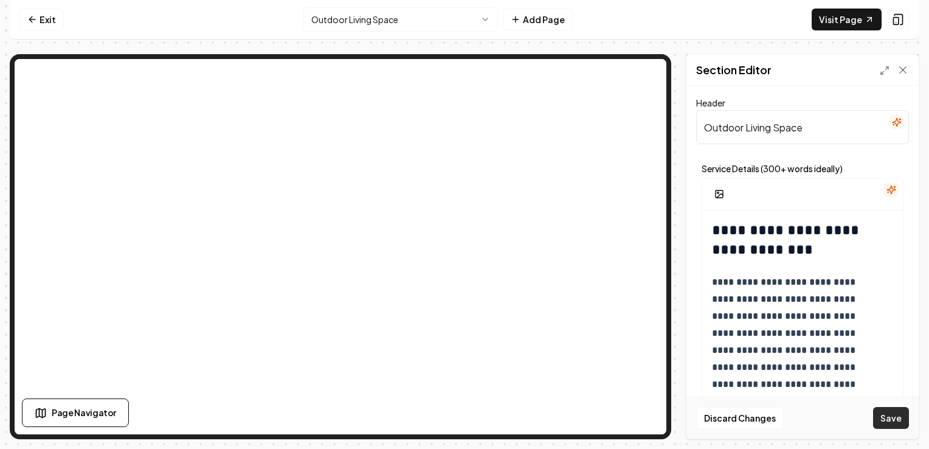
click at [900, 418] on button "Save" at bounding box center [891, 418] width 36 height 22
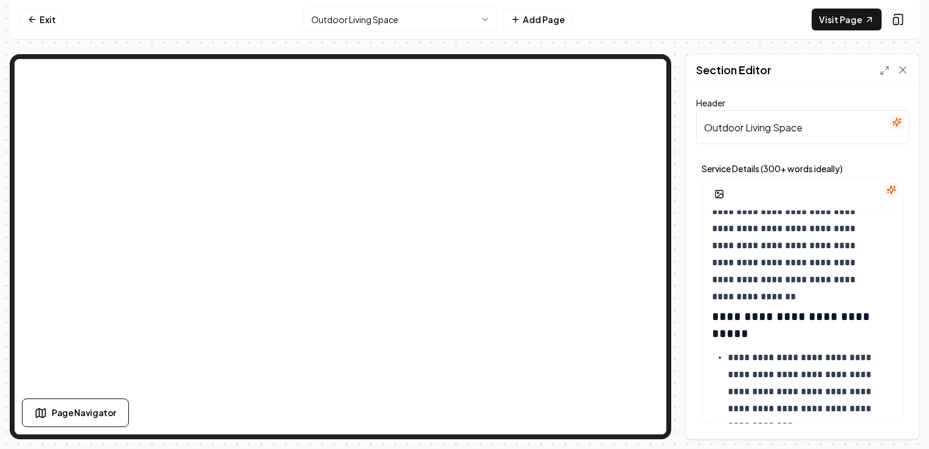
scroll to position [175, 0]
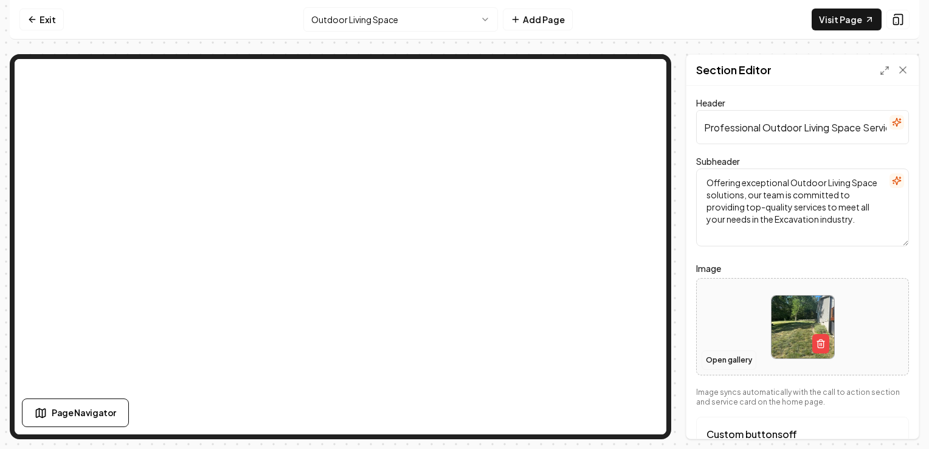
click at [741, 360] on button "Open gallery" at bounding box center [728, 359] width 55 height 19
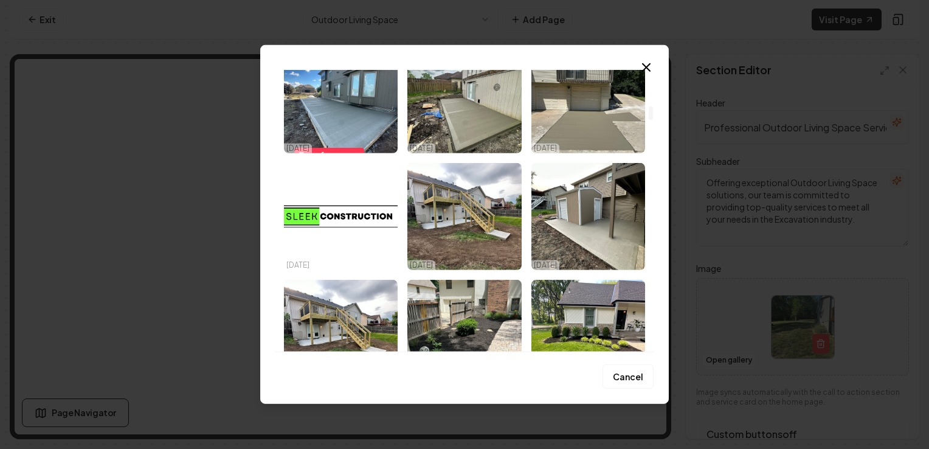
scroll to position [763, 0]
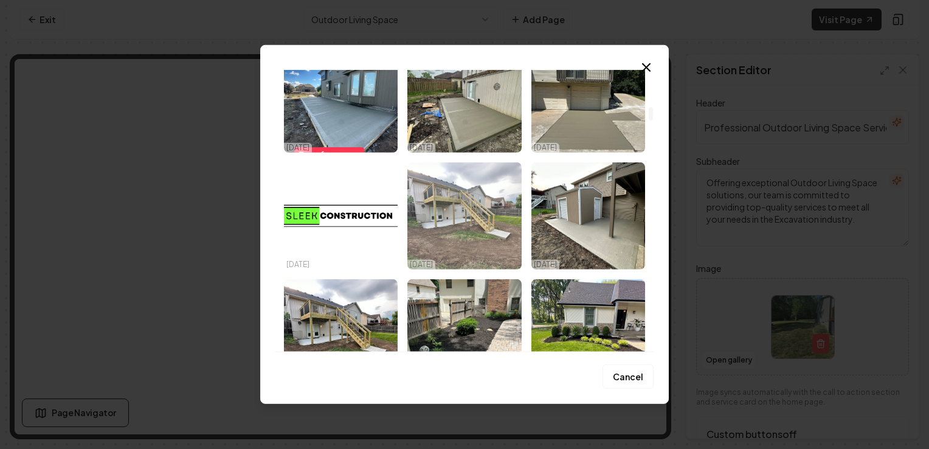
click at [492, 218] on img "Select image image_68d176d75c7cd75eb847dffa.jpg" at bounding box center [464, 215] width 114 height 107
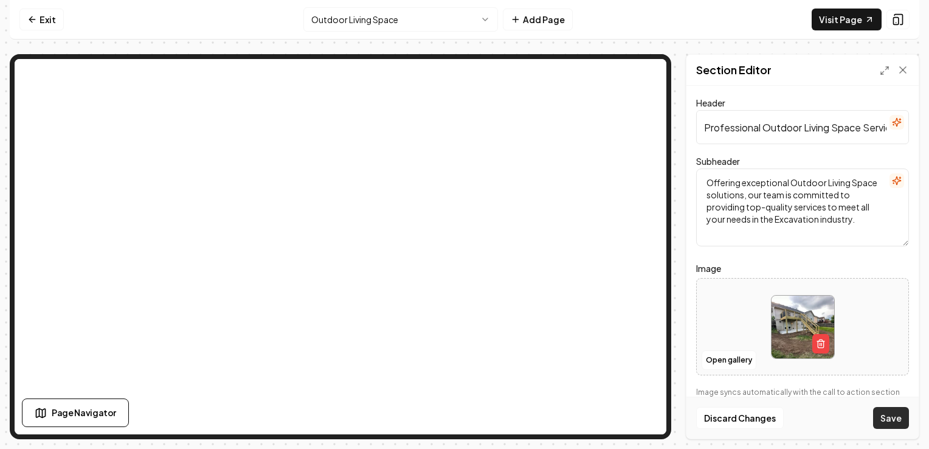
click at [892, 422] on button "Save" at bounding box center [891, 418] width 36 height 22
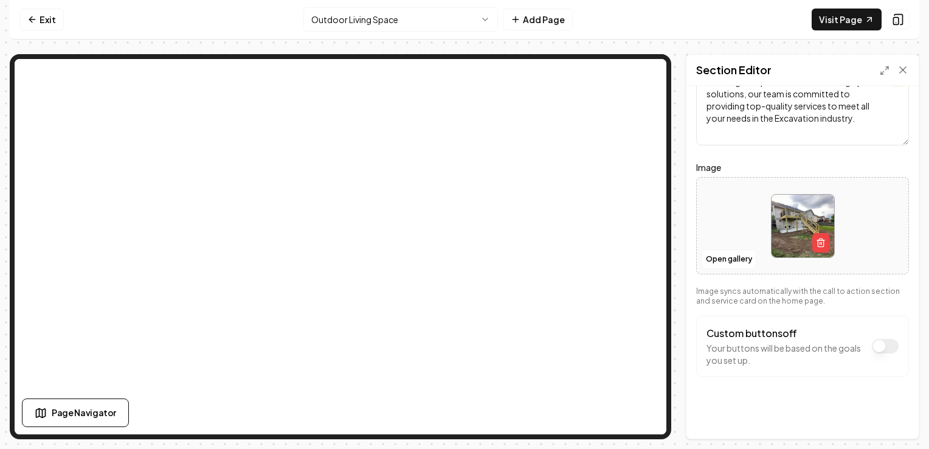
click at [885, 346] on button "Custom buttons off" at bounding box center [885, 346] width 27 height 15
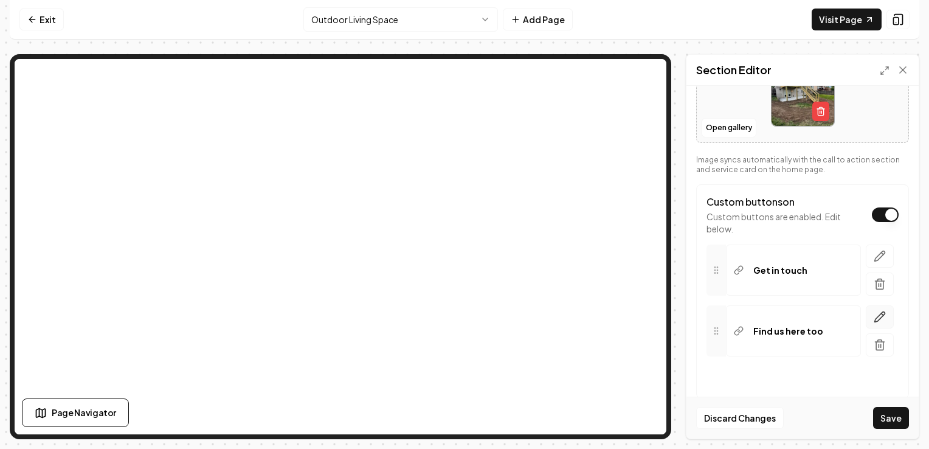
click at [866, 319] on button "button" at bounding box center [880, 316] width 28 height 23
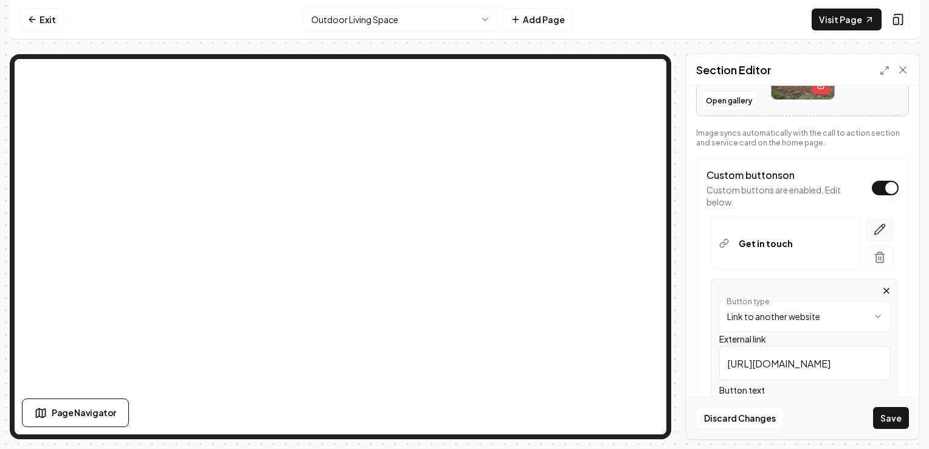
click at [875, 220] on button "button" at bounding box center [880, 229] width 28 height 23
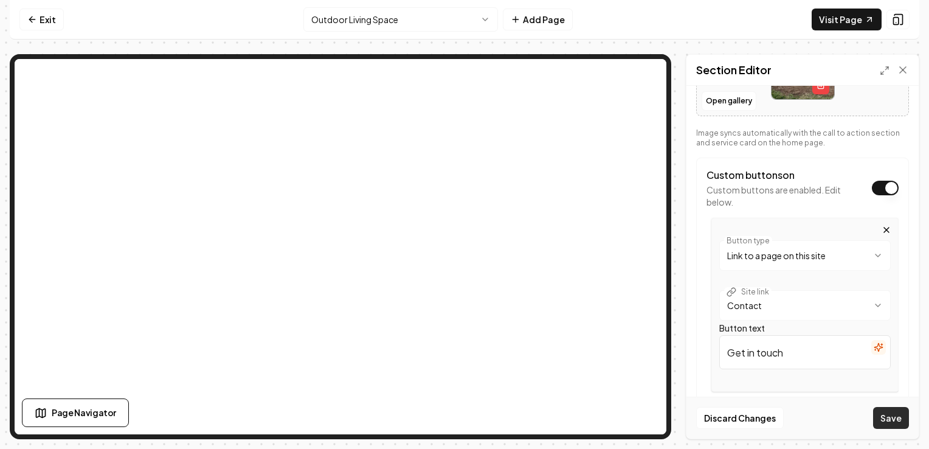
click at [883, 412] on button "Save" at bounding box center [891, 418] width 36 height 22
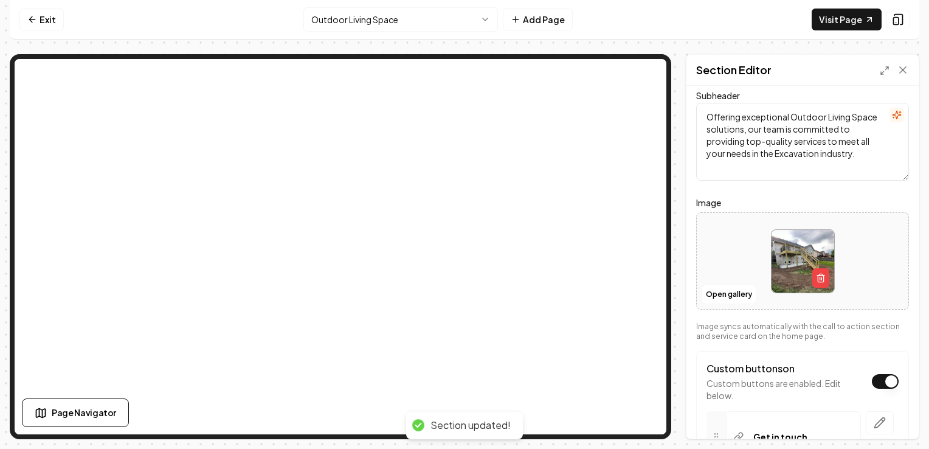
scroll to position [0, 0]
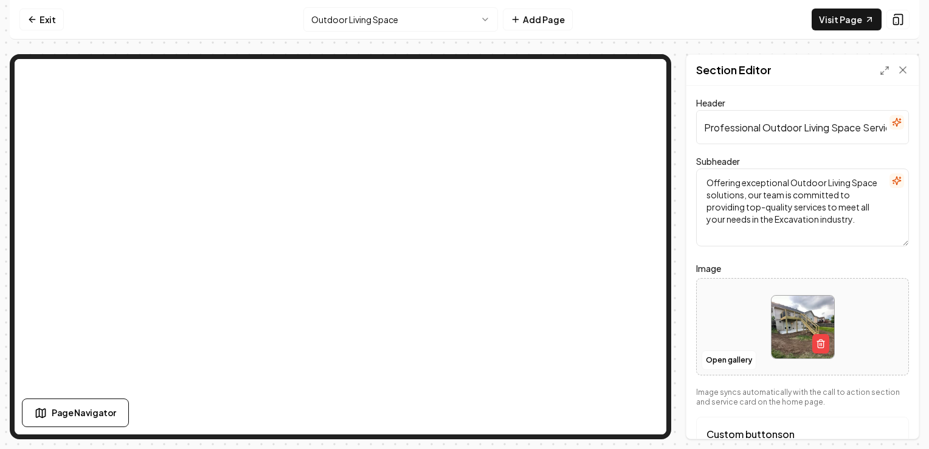
click at [479, 23] on html "Computer Required This feature is only available on a computer. Please switch t…" at bounding box center [464, 224] width 929 height 449
click at [816, 342] on icon "button" at bounding box center [821, 344] width 10 height 10
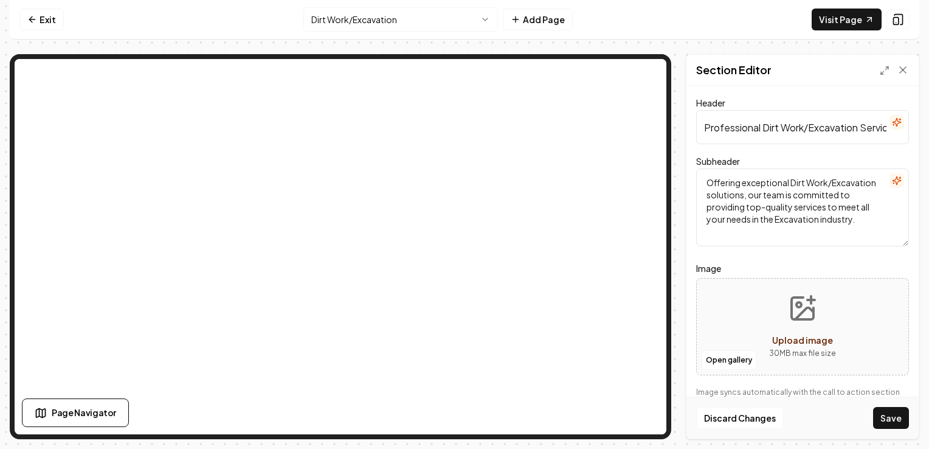
click at [817, 308] on button "Upload image 30 MB max file size" at bounding box center [802, 326] width 86 height 85
type input "**********"
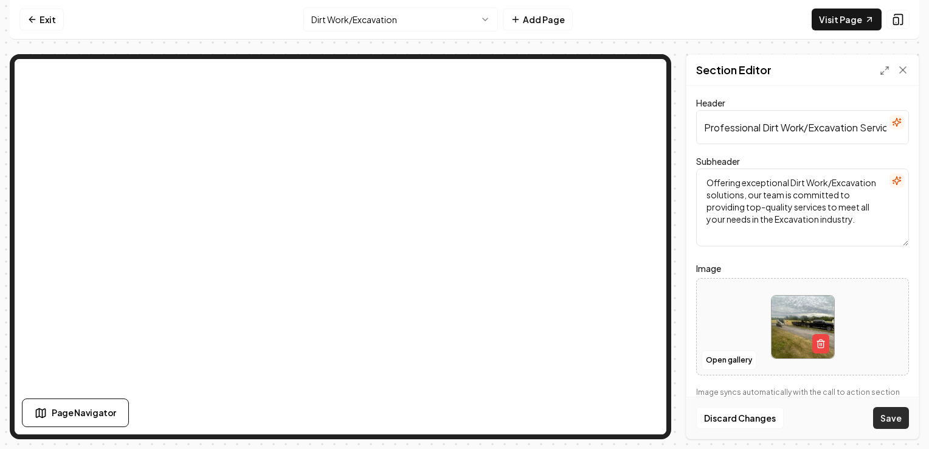
click at [890, 412] on button "Save" at bounding box center [891, 418] width 36 height 22
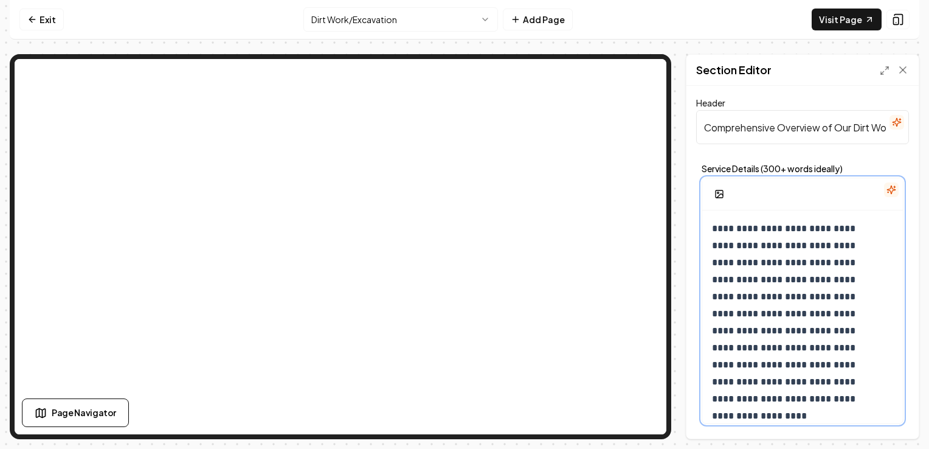
click at [858, 281] on p "**********" at bounding box center [794, 313] width 164 height 187
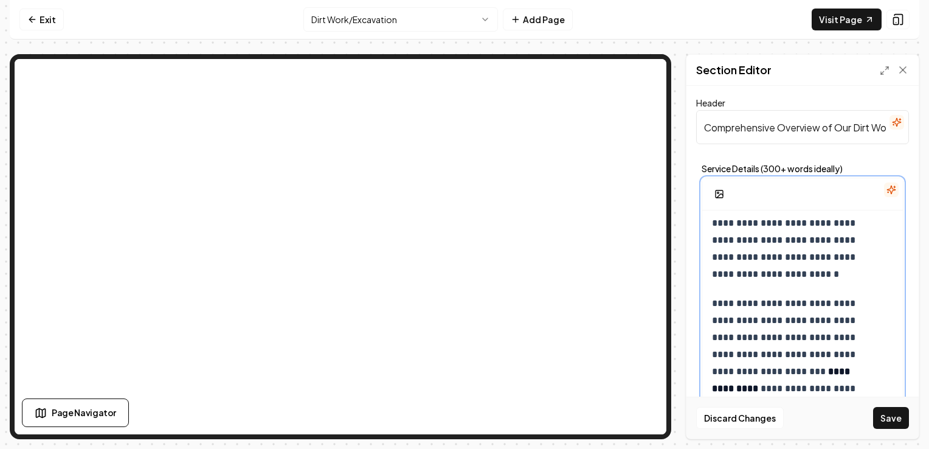
scroll to position [14, 0]
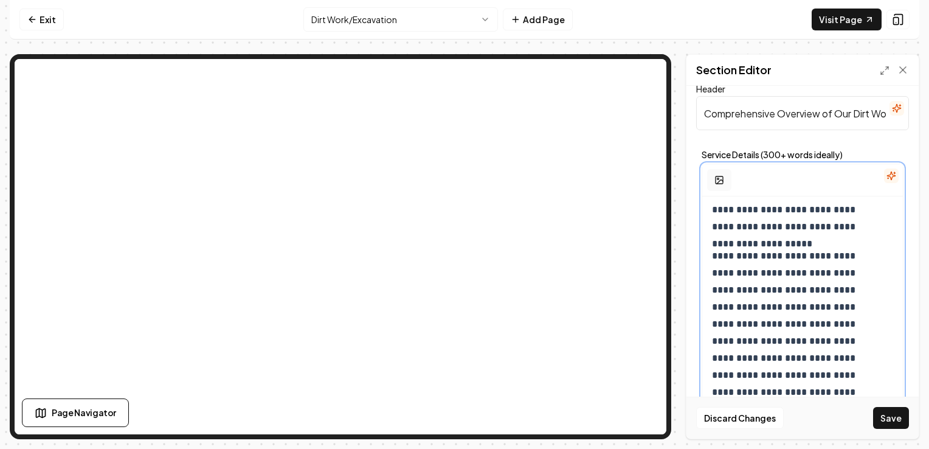
click at [720, 181] on icon "button" at bounding box center [719, 180] width 10 height 10
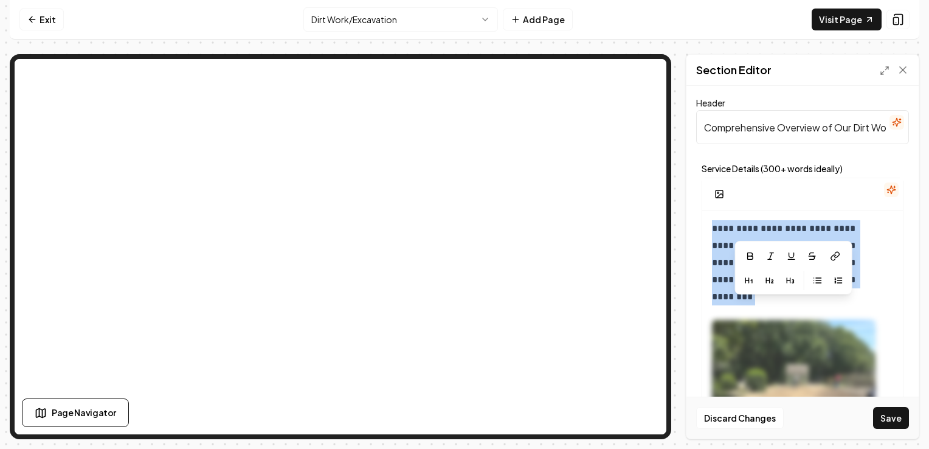
scroll to position [1, 0]
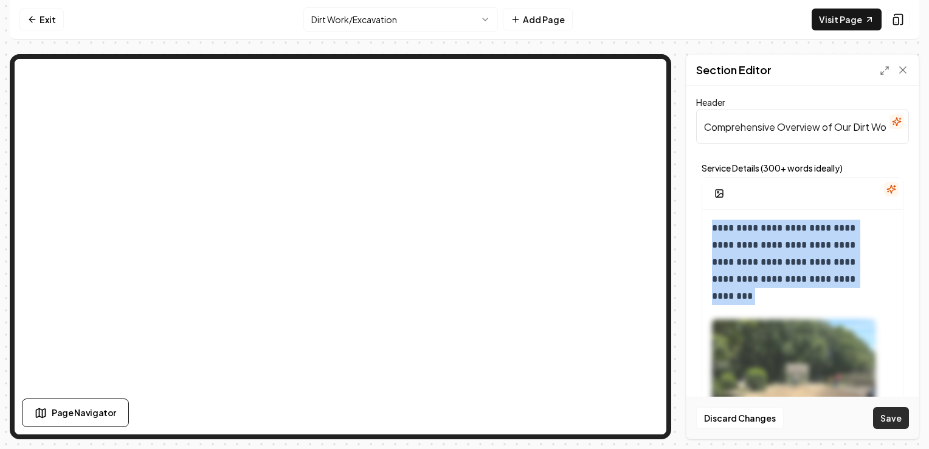
click at [886, 424] on button "Save" at bounding box center [891, 418] width 36 height 22
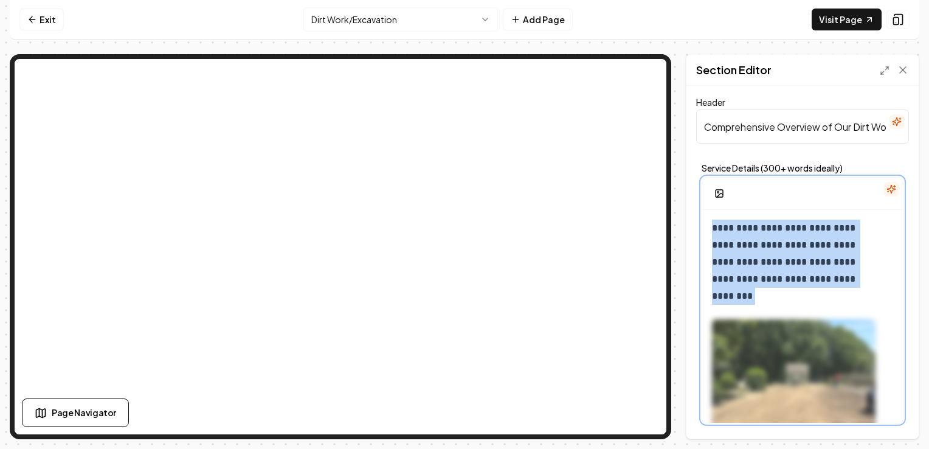
click at [766, 356] on img at bounding box center [794, 428] width 164 height 218
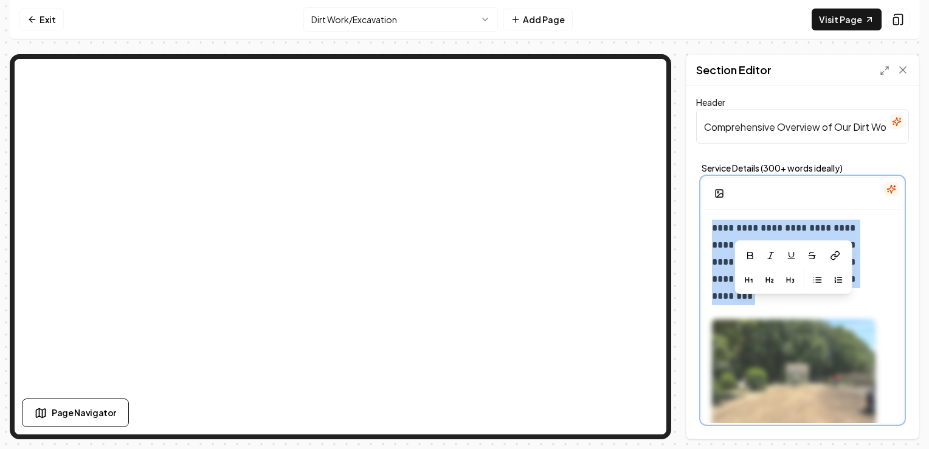
click at [767, 358] on img at bounding box center [794, 428] width 164 height 218
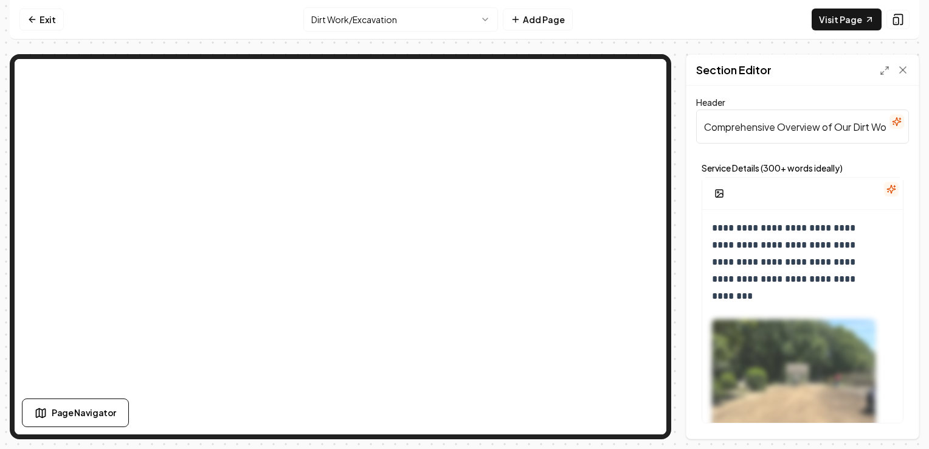
scroll to position [0, 0]
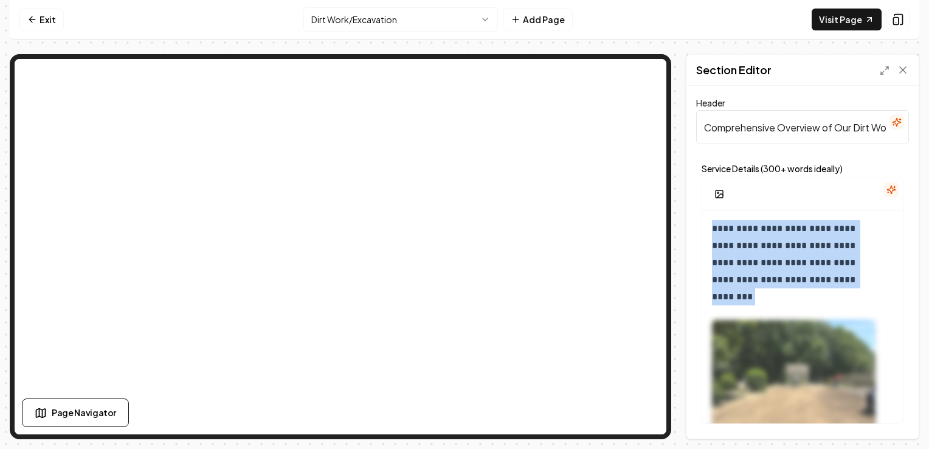
click at [404, 15] on html "**********" at bounding box center [464, 224] width 929 height 449
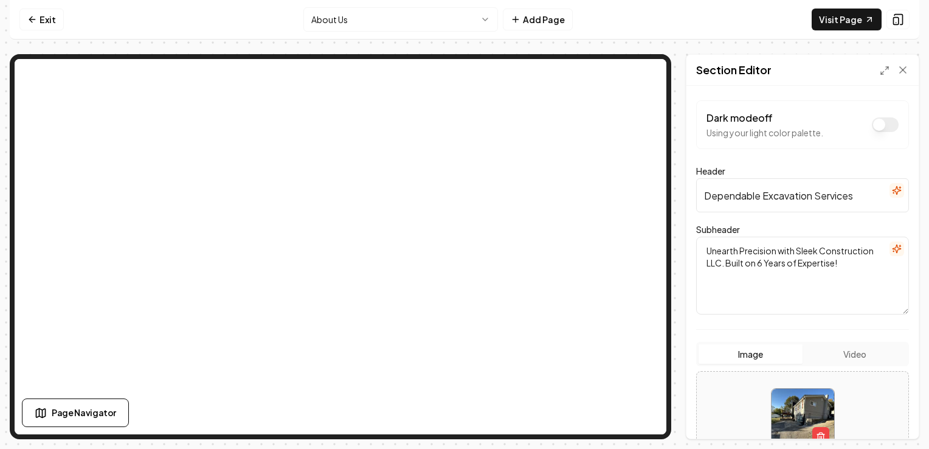
scroll to position [58, 0]
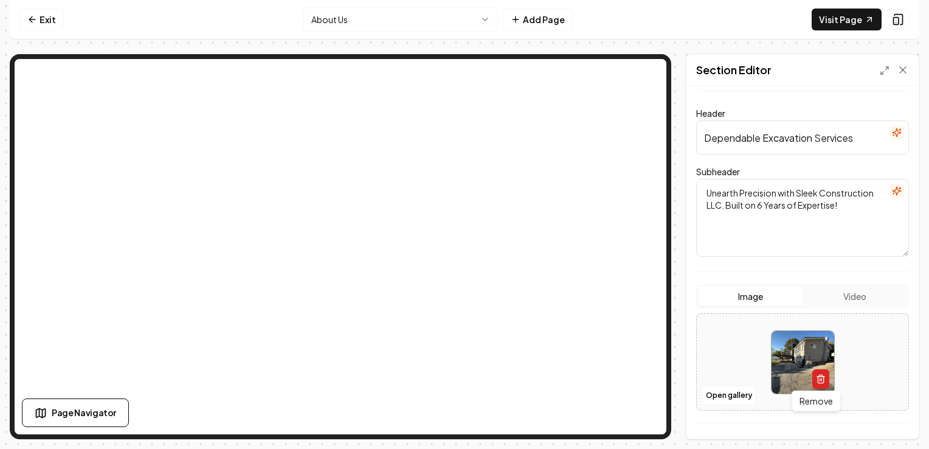
click at [819, 378] on line "button" at bounding box center [819, 379] width 0 height 2
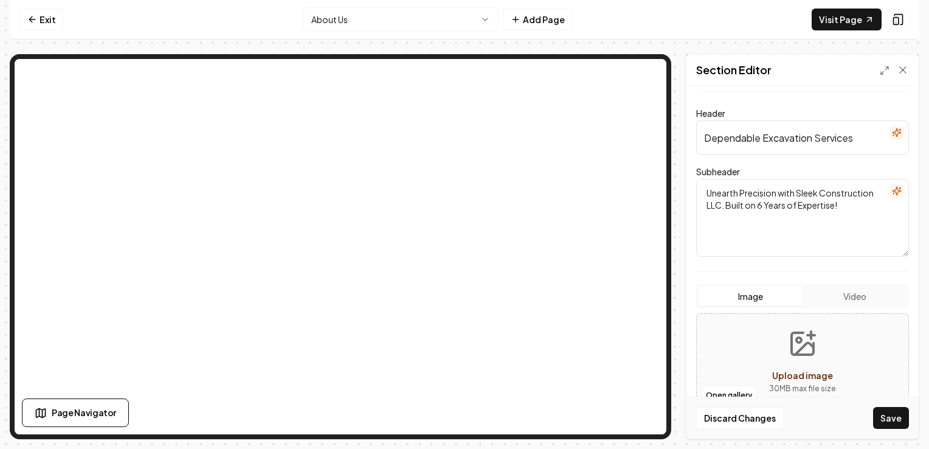
click at [800, 353] on icon "Upload image" at bounding box center [802, 343] width 22 height 22
type input "**********"
click at [761, 204] on textarea "Unearth Precision with Sleek Construction LLC. Built on 6 Years of Expertise!" at bounding box center [802, 218] width 213 height 78
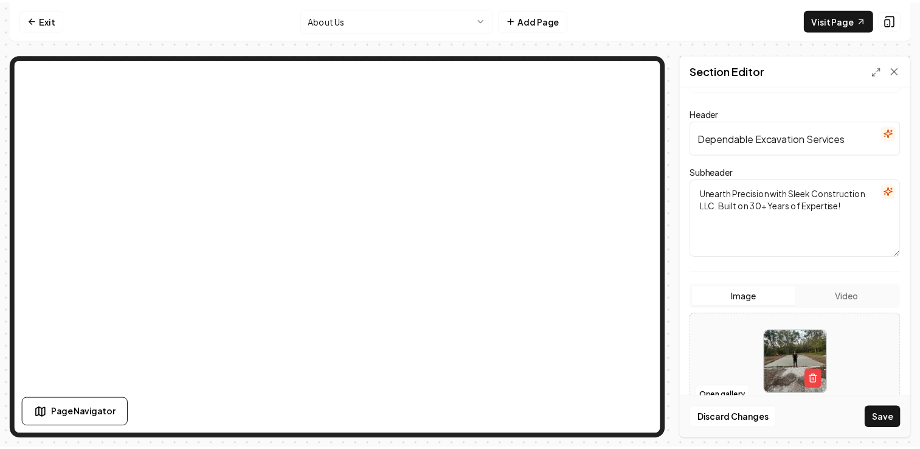
scroll to position [177, 0]
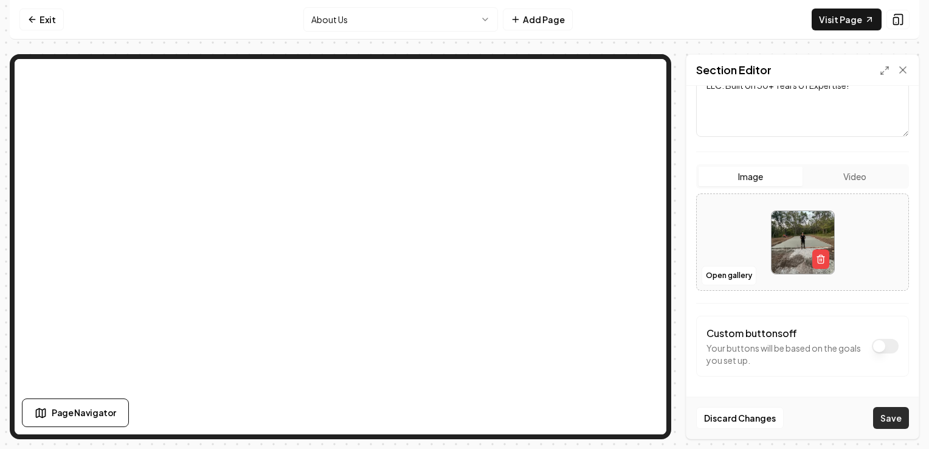
type textarea "Unearth Precision with Sleek Construction LLC. Built on 30+ Years of Expertise!"
click at [898, 423] on button "Save" at bounding box center [891, 418] width 36 height 22
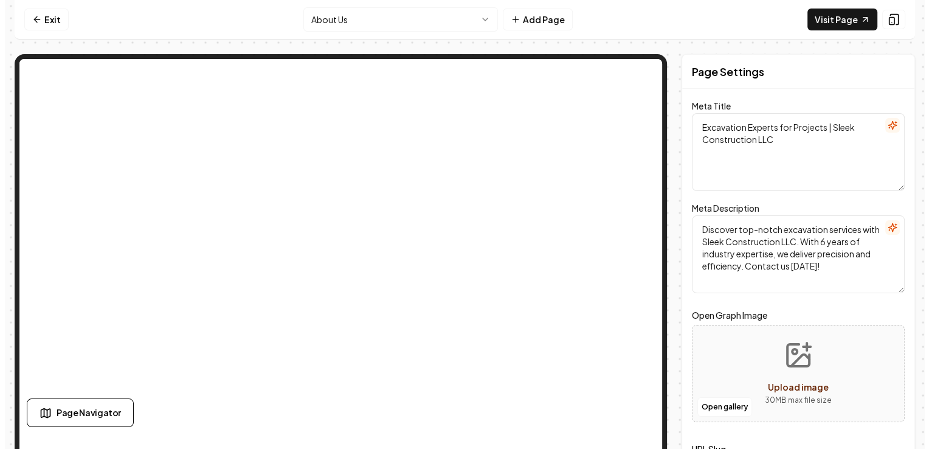
scroll to position [0, 0]
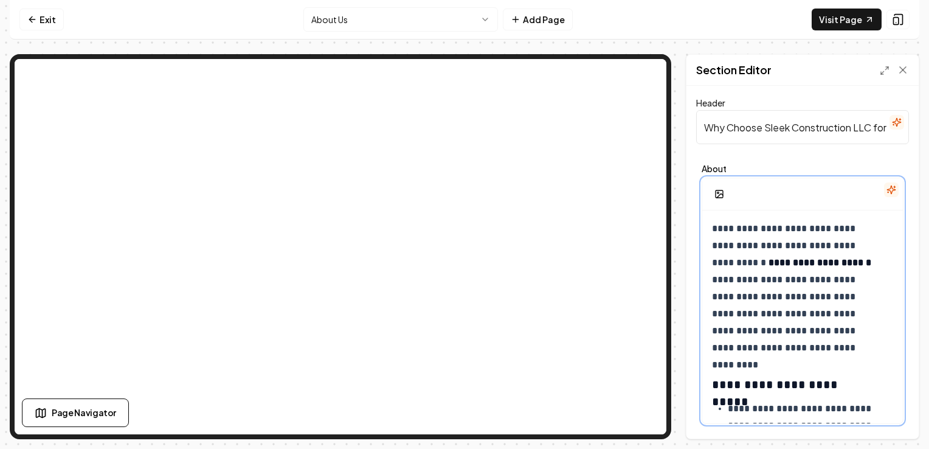
click at [768, 266] on strong "**********" at bounding box center [819, 262] width 103 height 9
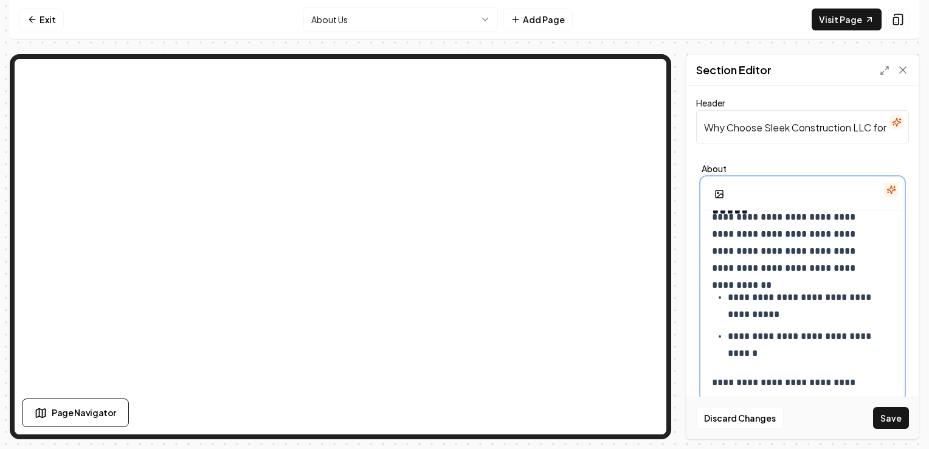
scroll to position [1202, 0]
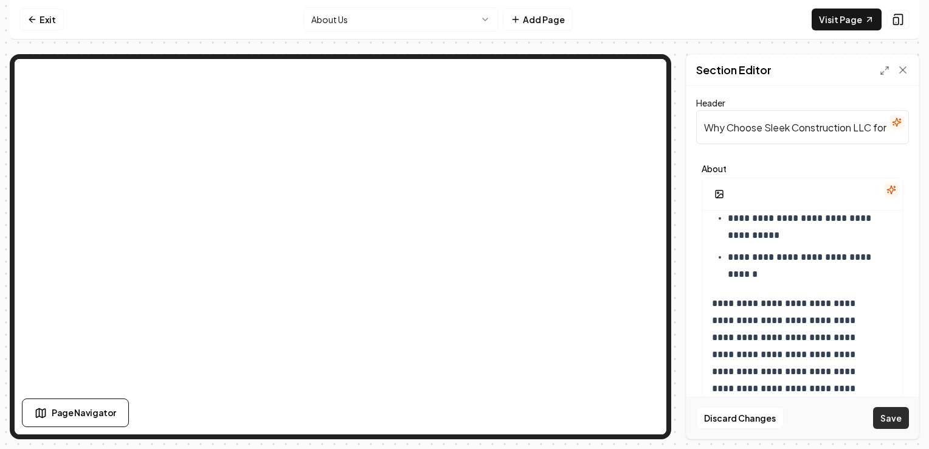
click at [887, 414] on button "Save" at bounding box center [891, 418] width 36 height 22
click at [460, 19] on html "**********" at bounding box center [464, 224] width 929 height 449
